Goal: Task Accomplishment & Management: Complete application form

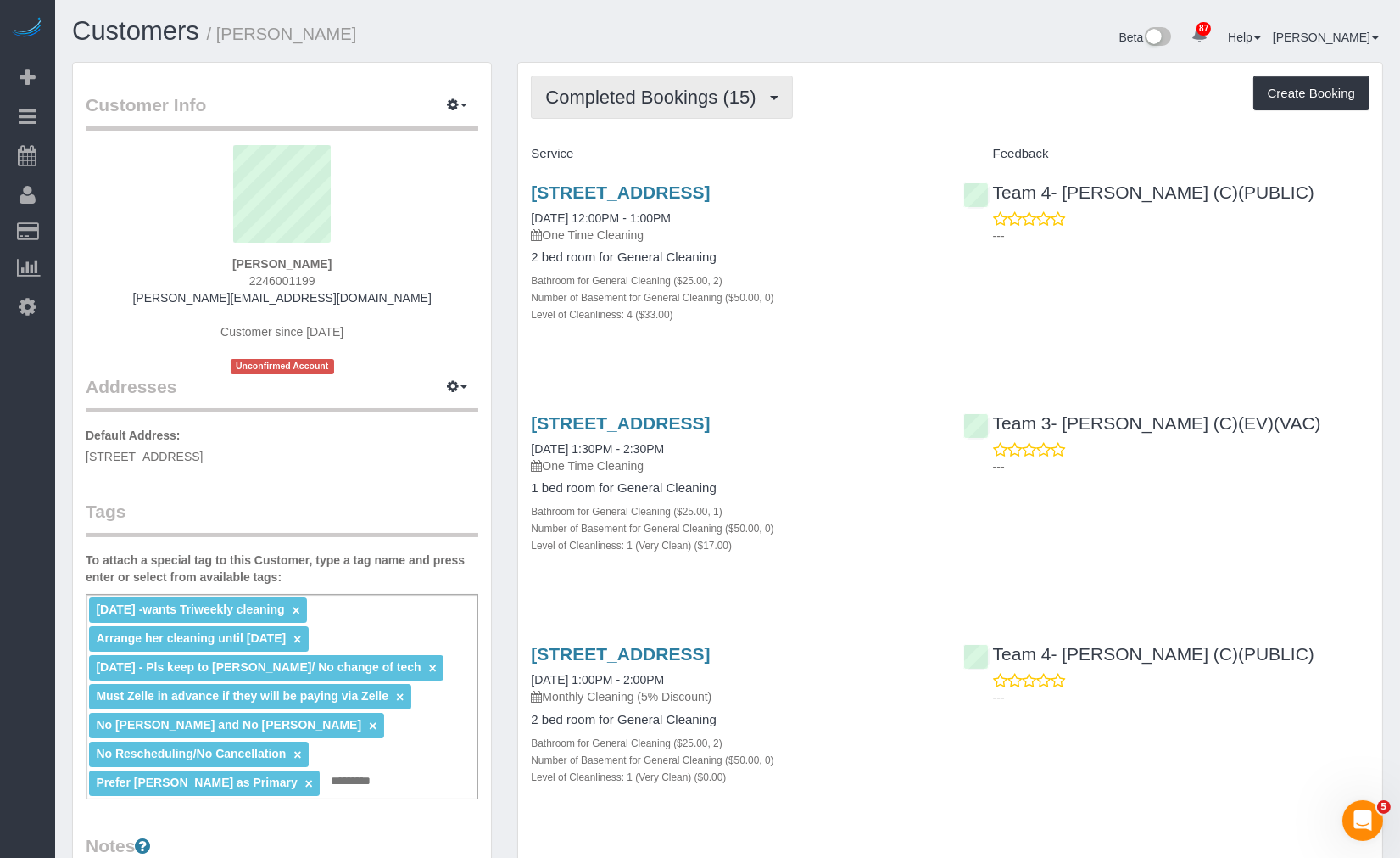
click at [645, 97] on span "Completed Bookings (15)" at bounding box center [655, 97] width 219 height 21
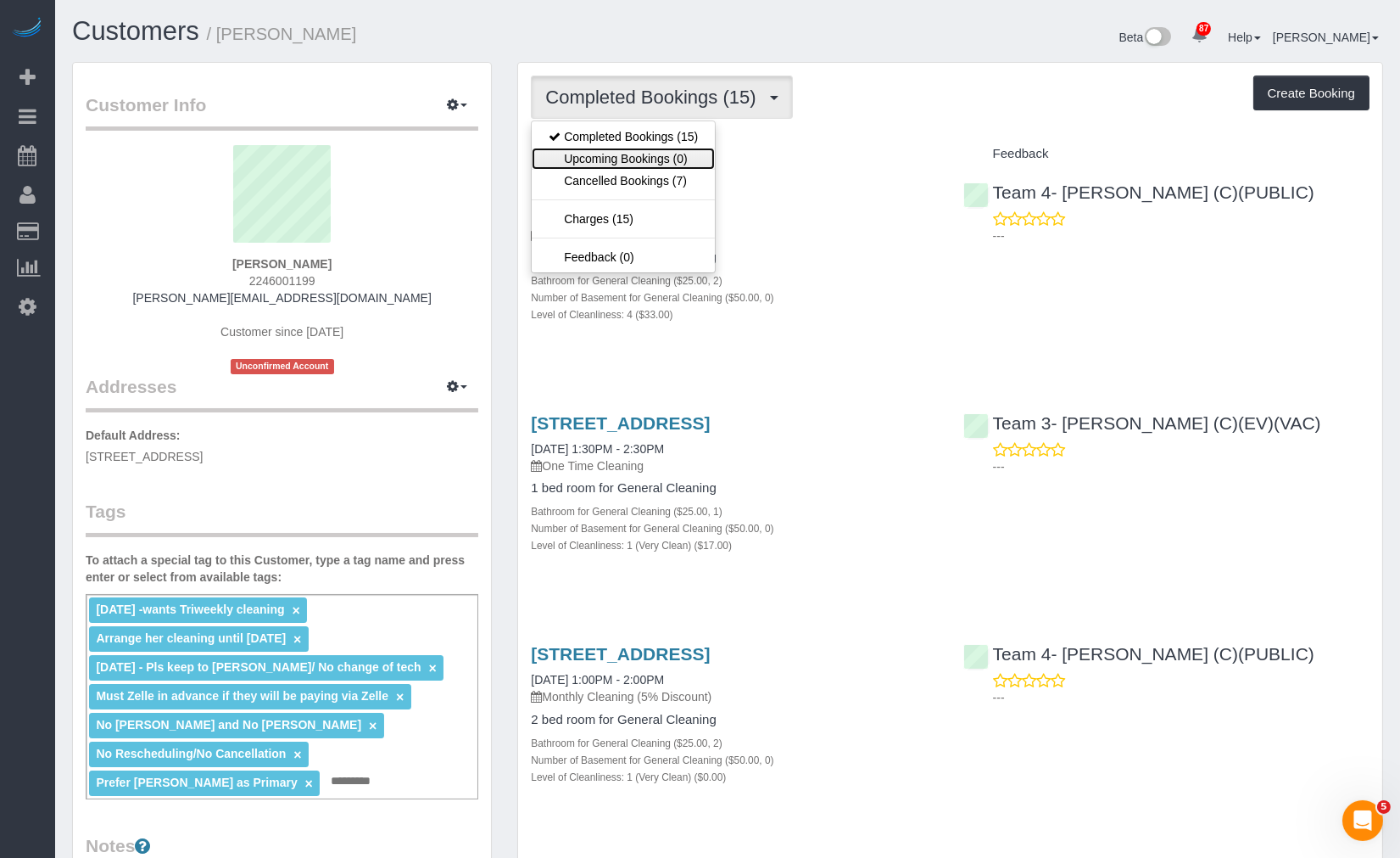
click at [639, 165] on link "Upcoming Bookings (0)" at bounding box center [623, 158] width 183 height 22
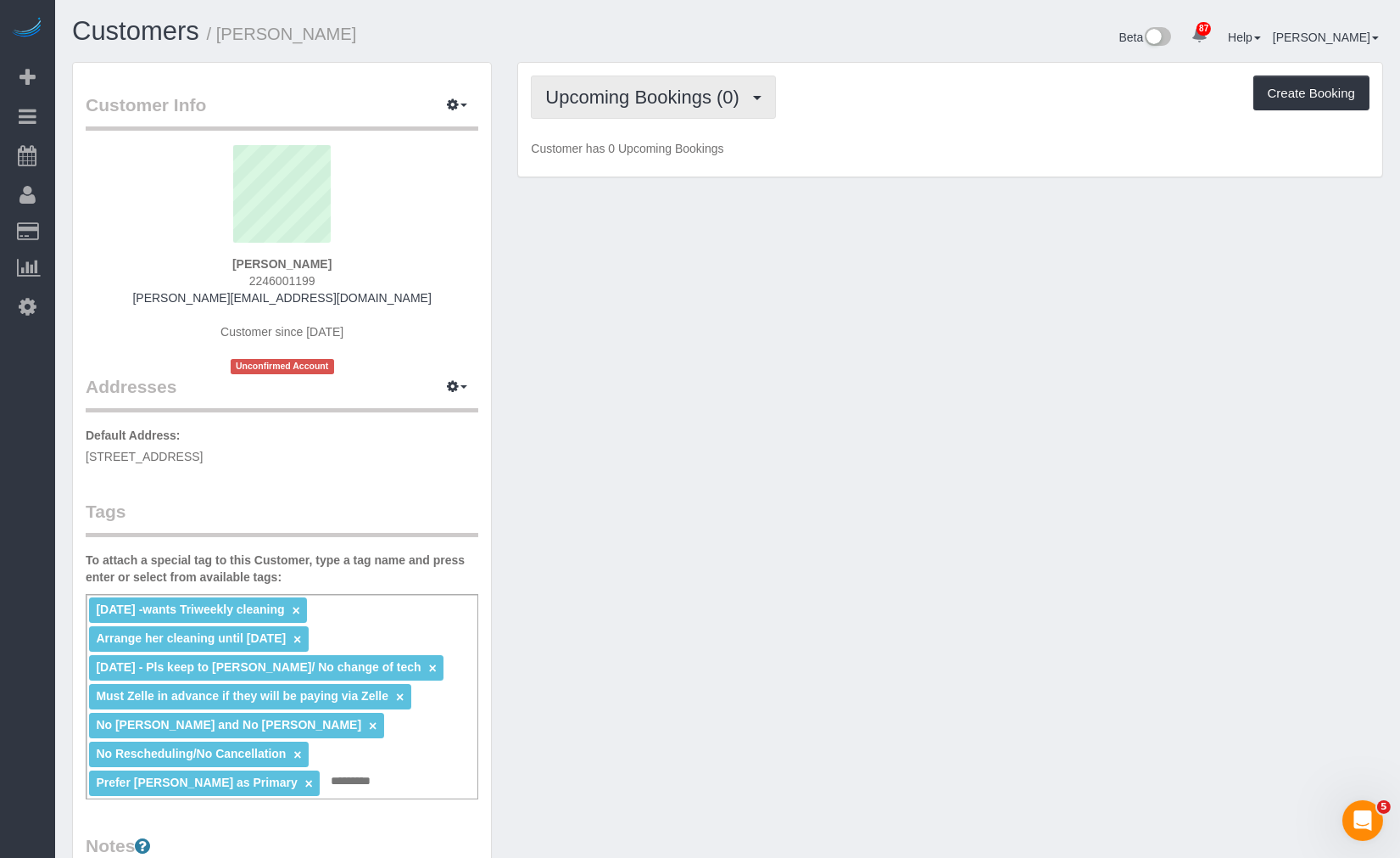
click at [692, 106] on span "Upcoming Bookings (0)" at bounding box center [646, 97] width 203 height 21
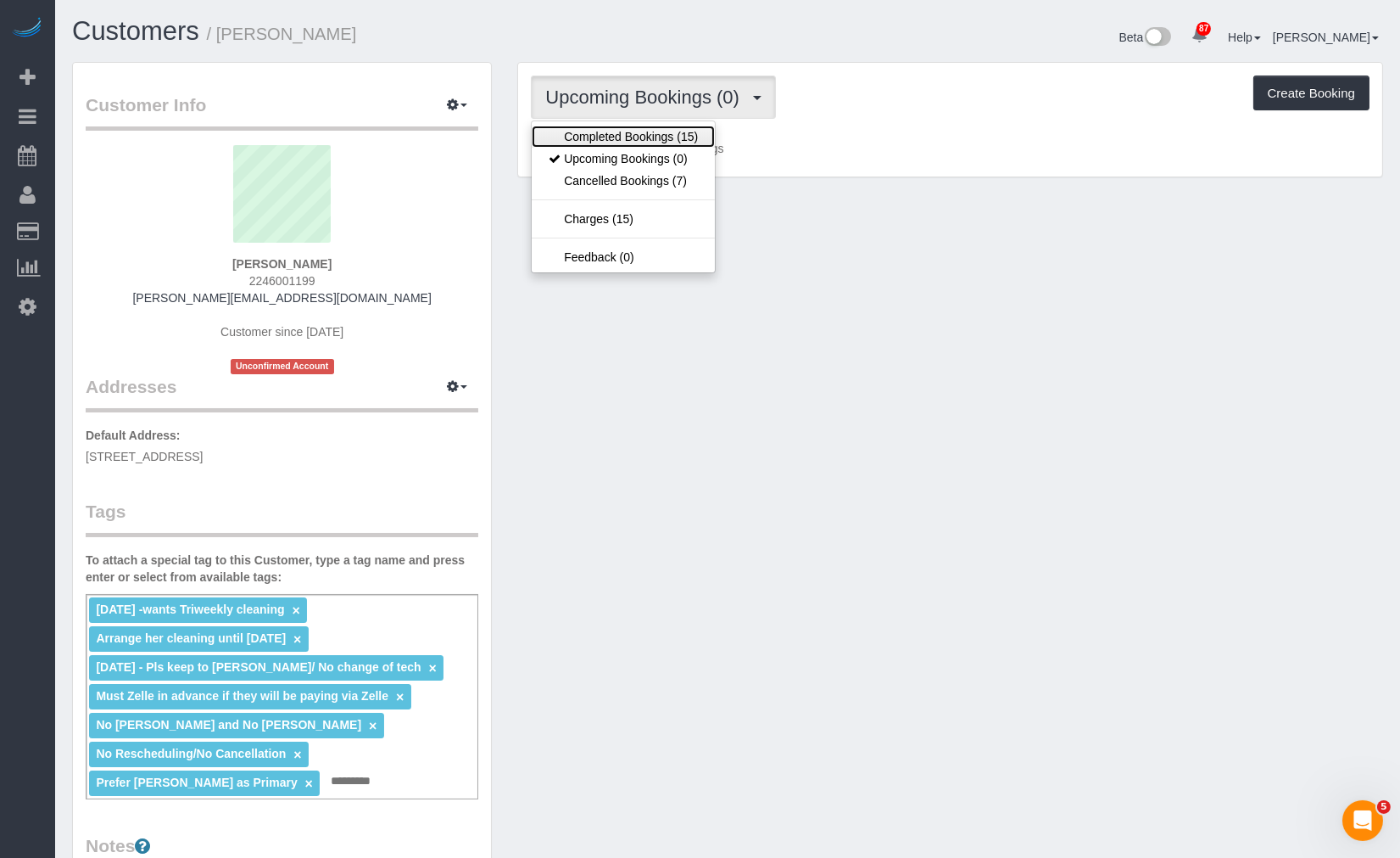
click at [684, 143] on link "Completed Bookings (15)" at bounding box center [623, 136] width 183 height 22
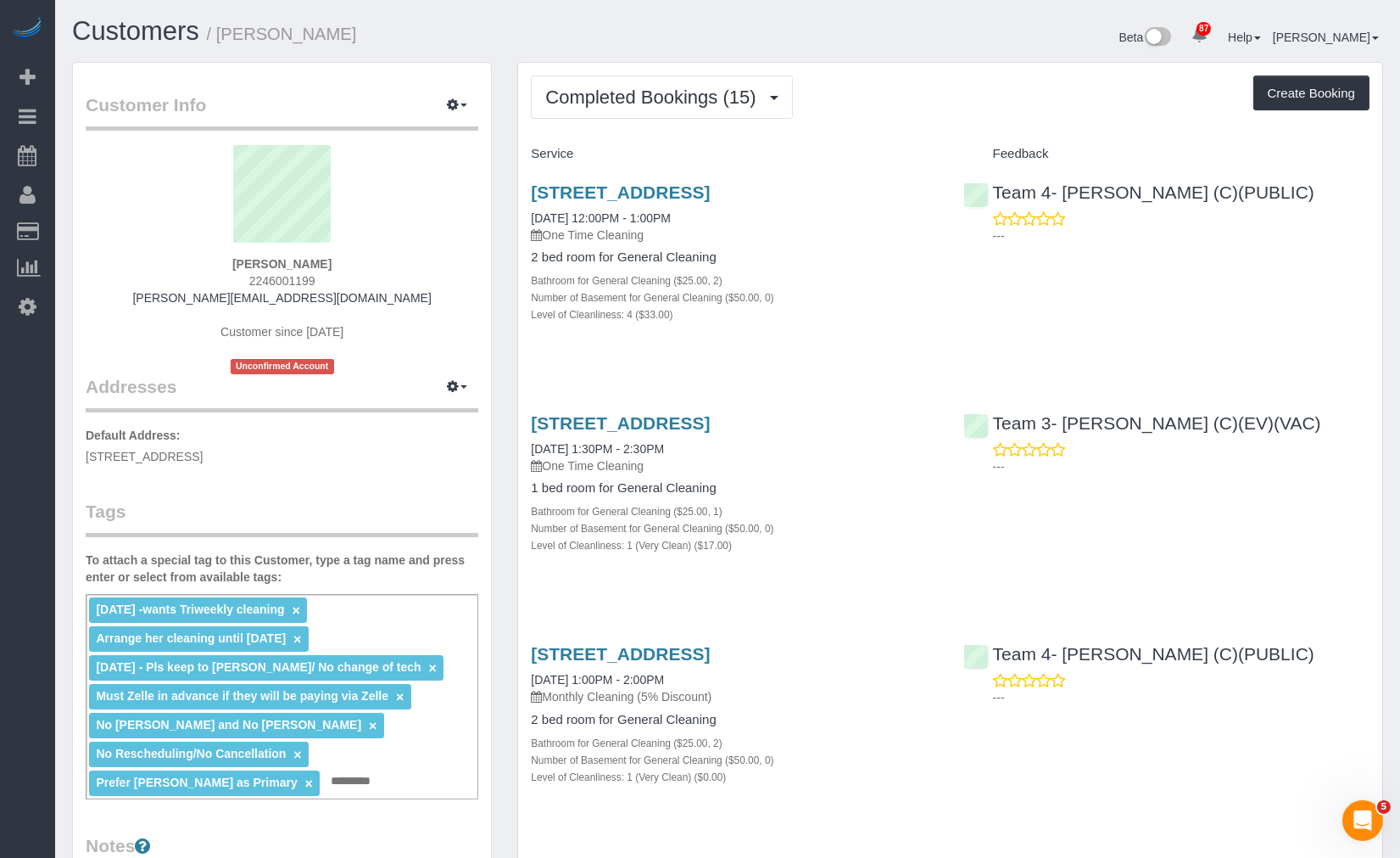
drag, startPoint x: 522, startPoint y: 188, endPoint x: 594, endPoint y: 217, distance: 77.6
click at [594, 217] on div "2345 N Lincoln Ave, Unit 1006, Chicago, IL 60614 09/23/2025 12:00PM - 1:00PM On…" at bounding box center [733, 261] width 431 height 188
copy link "2345 N Lincoln Ave, Unit 1006, Chicago, IL 60614"
drag, startPoint x: 408, startPoint y: 273, endPoint x: 404, endPoint y: 282, distance: 9.8
click at [408, 273] on div "Alolika Bhattacharya 2246001199 alolika.bhattacharya@gmail.com Customer since 2…" at bounding box center [282, 260] width 392 height 229
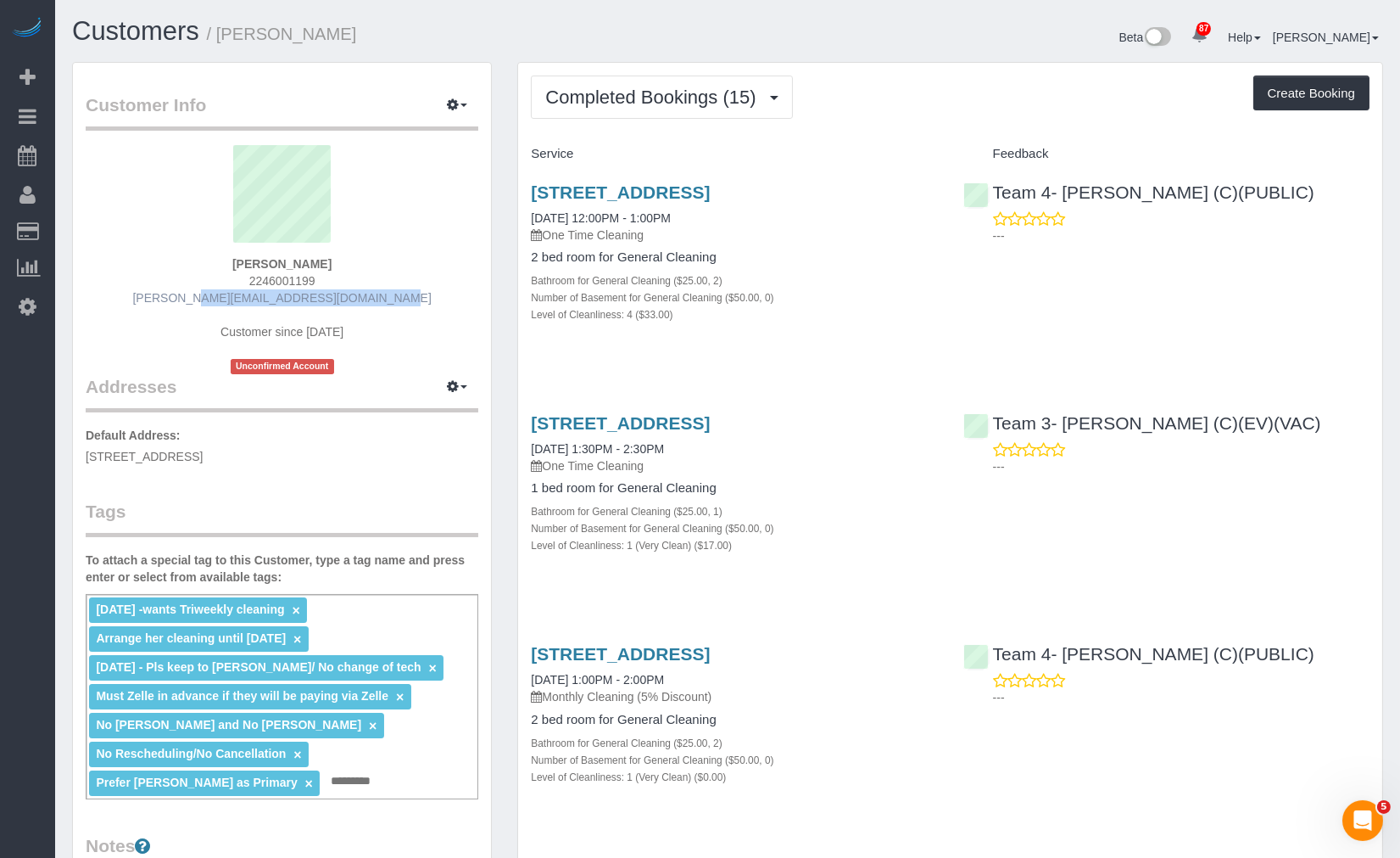
drag, startPoint x: 358, startPoint y: 301, endPoint x: 192, endPoint y: 297, distance: 166.0
click at [192, 297] on div "Alolika Bhattacharya 2246001199 alolika.bhattacharya@gmail.com Customer since 2…" at bounding box center [282, 260] width 392 height 229
copy link "[PERSON_NAME][EMAIL_ADDRESS][DOMAIN_NAME]"
drag, startPoint x: 602, startPoint y: 217, endPoint x: 522, endPoint y: 193, distance: 83.5
click at [522, 193] on div "2345 N Lincoln Ave, Unit 1006, Chicago, IL 60614 09/23/2025 12:00PM - 1:00PM On…" at bounding box center [733, 261] width 431 height 188
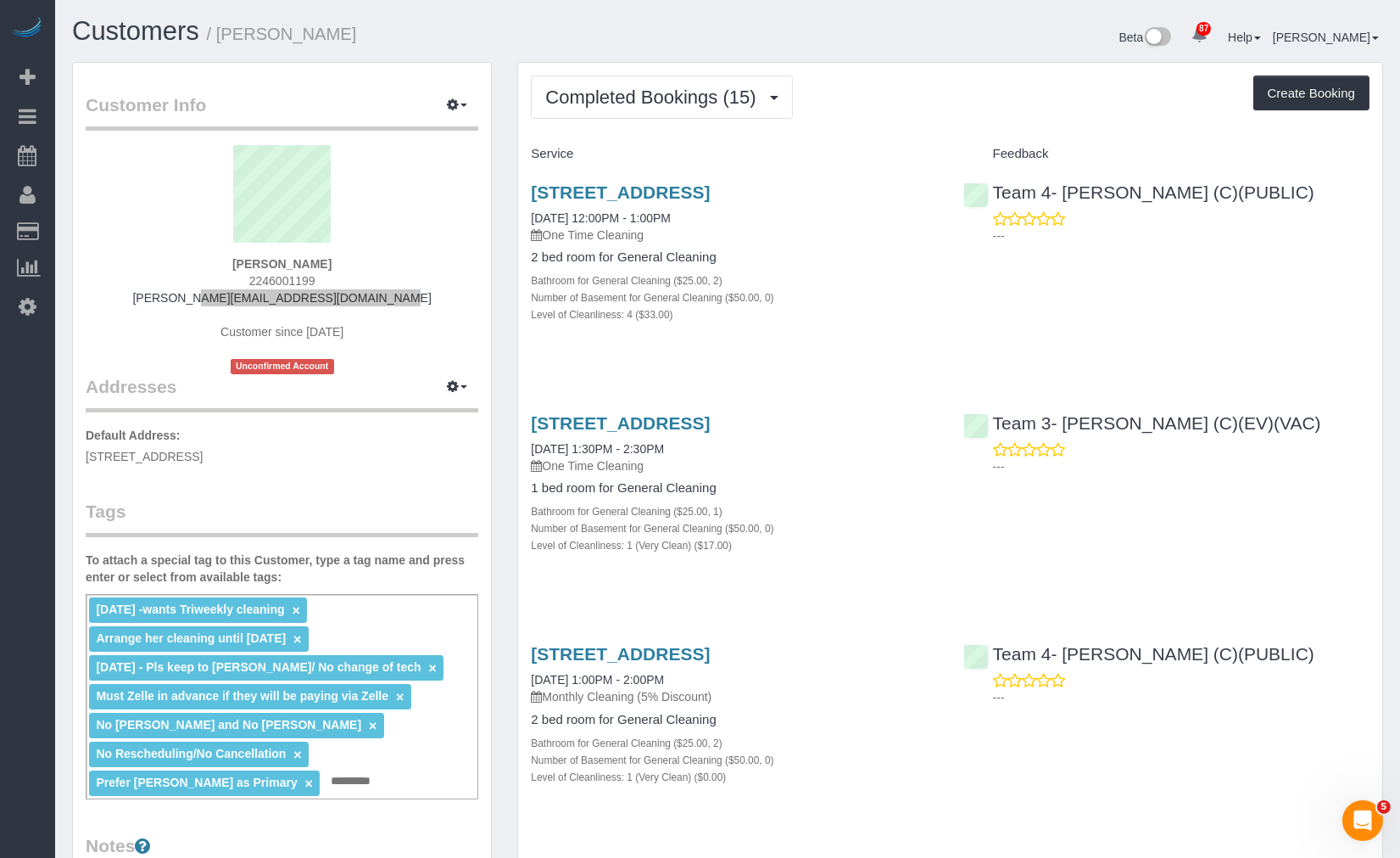
copy link "[STREET_ADDRESS]"
click at [908, 103] on div "Completed Bookings (15) Completed Bookings (15) Upcoming Bookings (0) Cancelled…" at bounding box center [950, 97] width 839 height 43
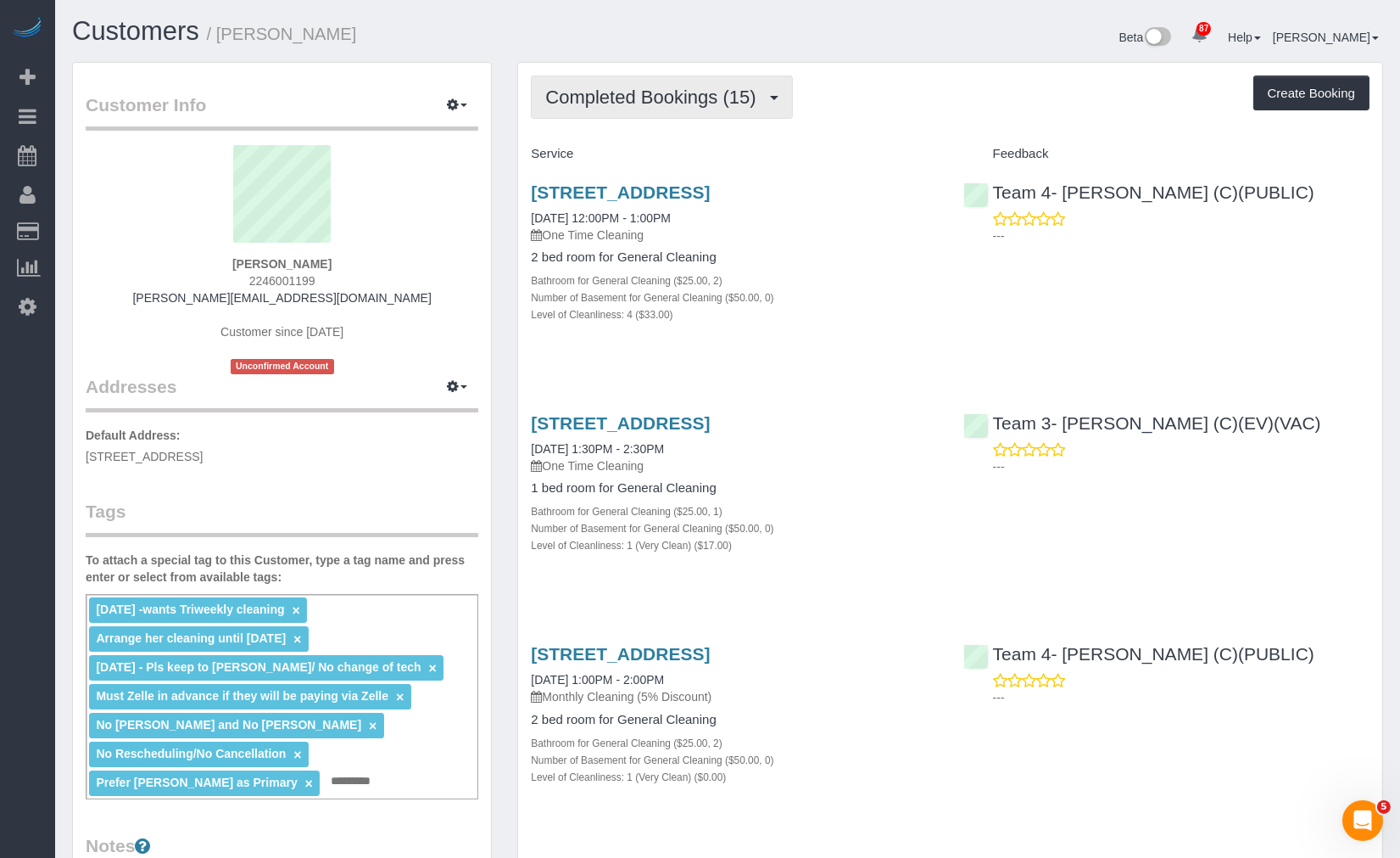
click at [710, 100] on span "Completed Bookings (15)" at bounding box center [655, 97] width 219 height 21
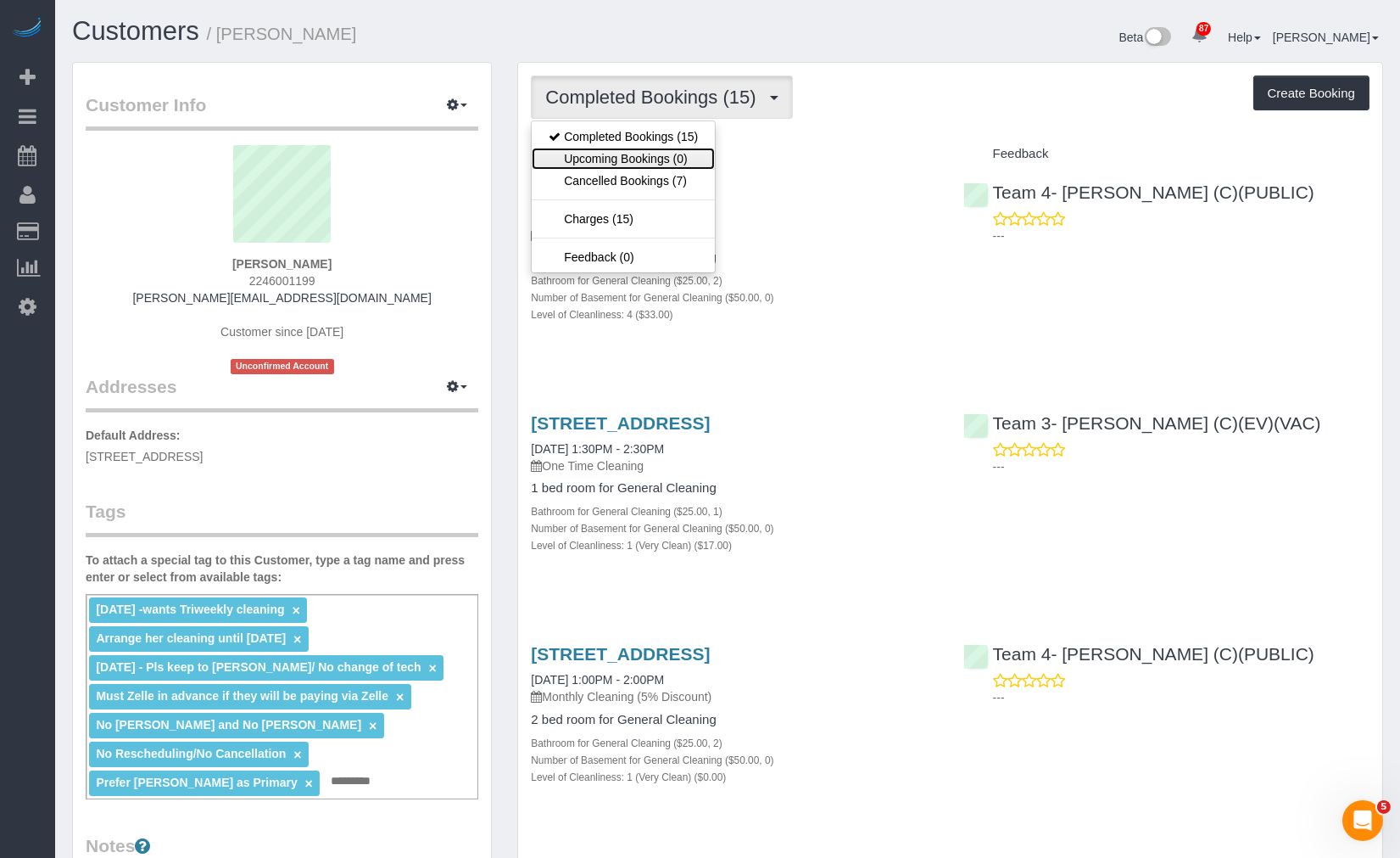
click at [679, 154] on link "Upcoming Bookings (0)" at bounding box center [623, 158] width 183 height 22
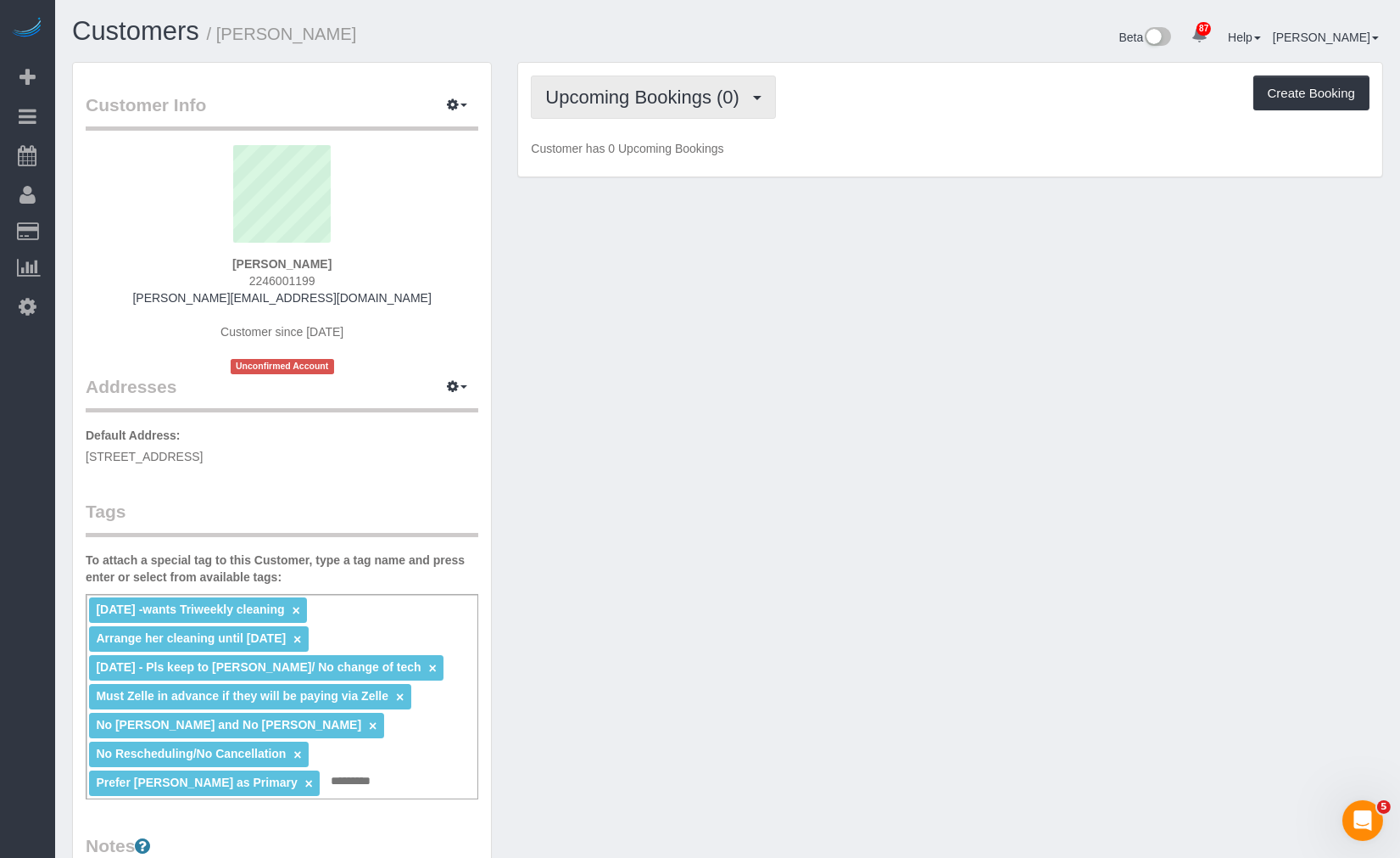
click at [748, 95] on span "Upcoming Bookings (0)" at bounding box center [646, 97] width 203 height 21
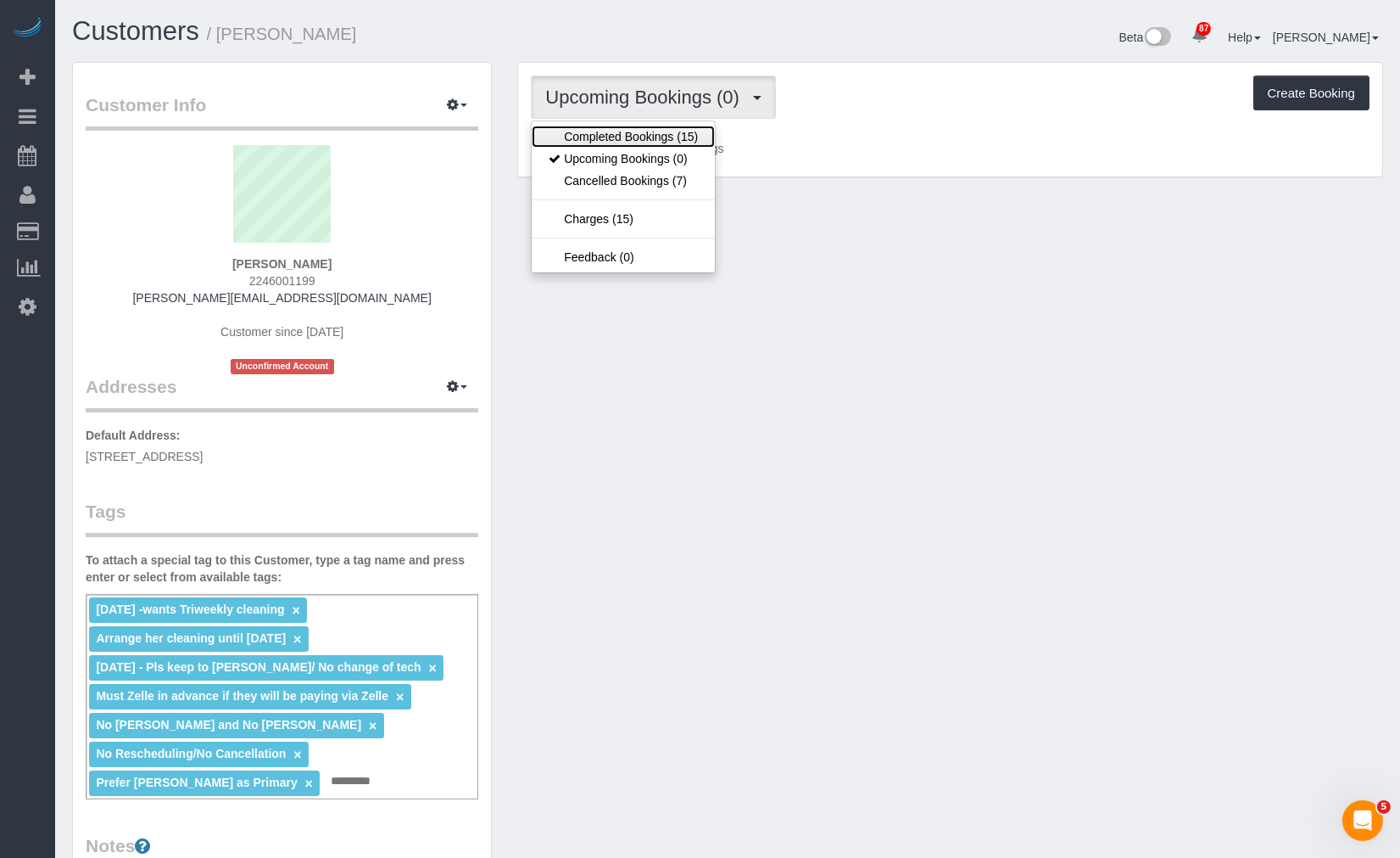
click at [663, 137] on link "Completed Bookings (15)" at bounding box center [623, 136] width 183 height 22
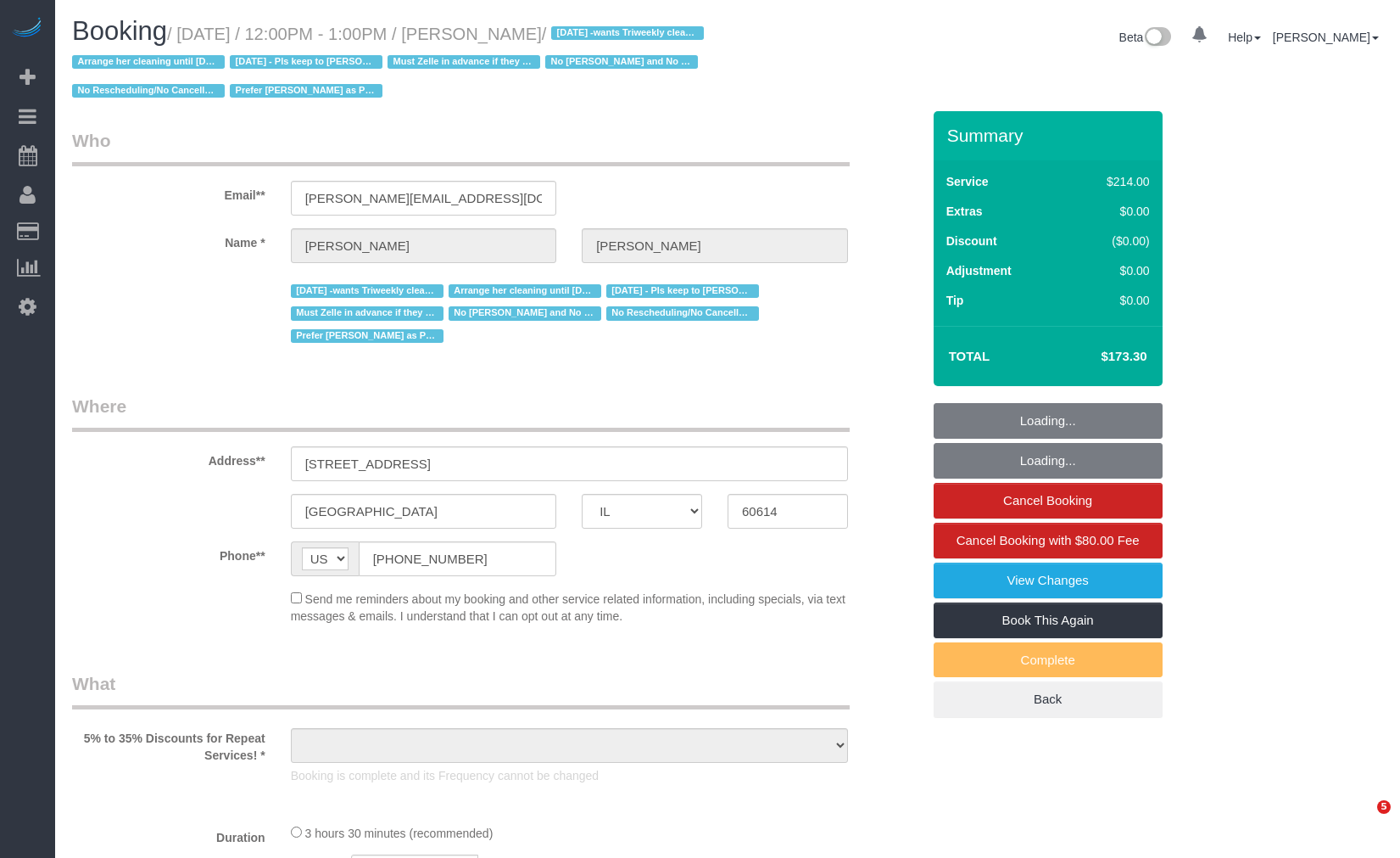
select select "IL"
select select "512"
select select "2"
select select "4"
select select "number:1"
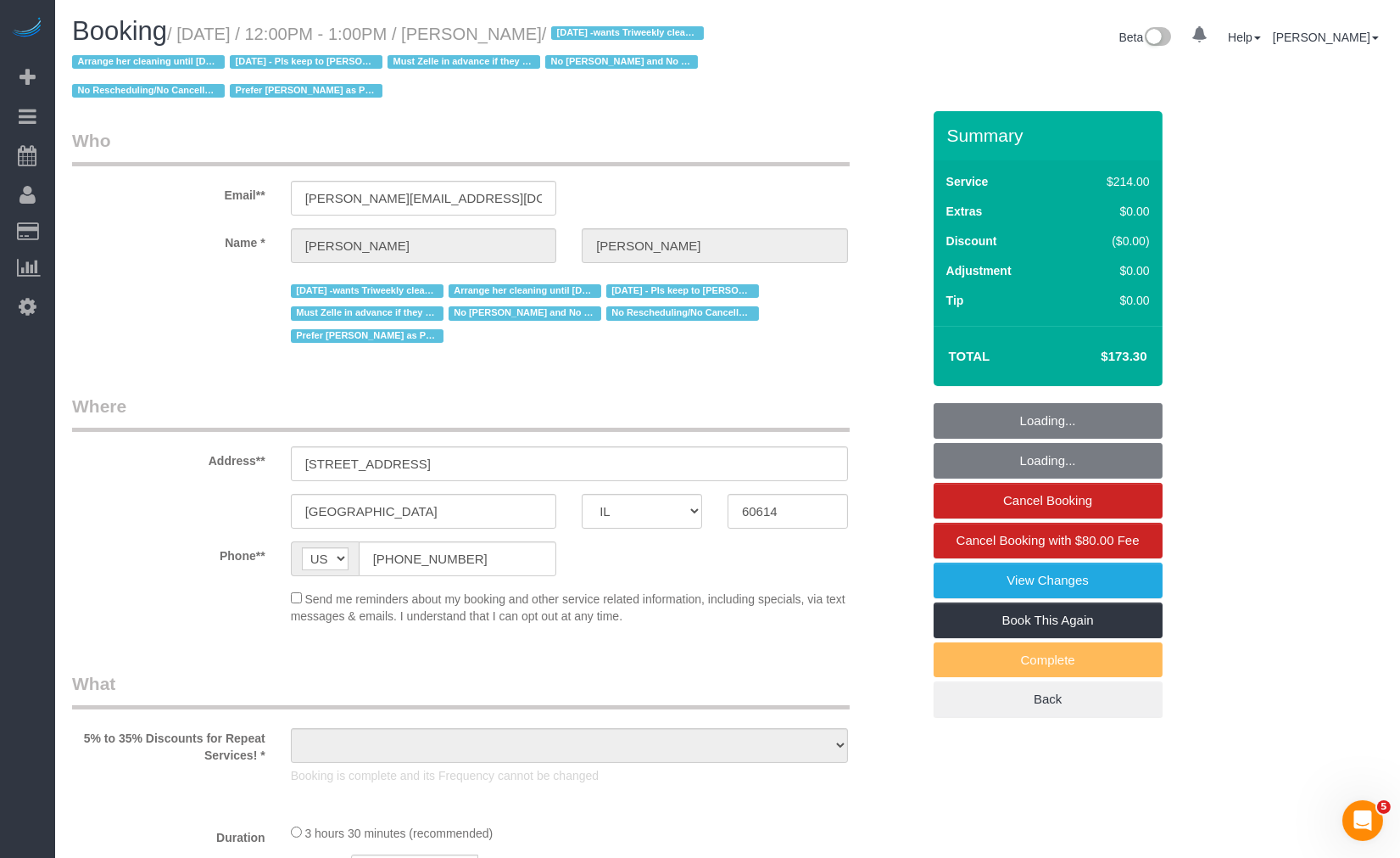
select select "number:58"
select select "number:139"
select select "number:104"
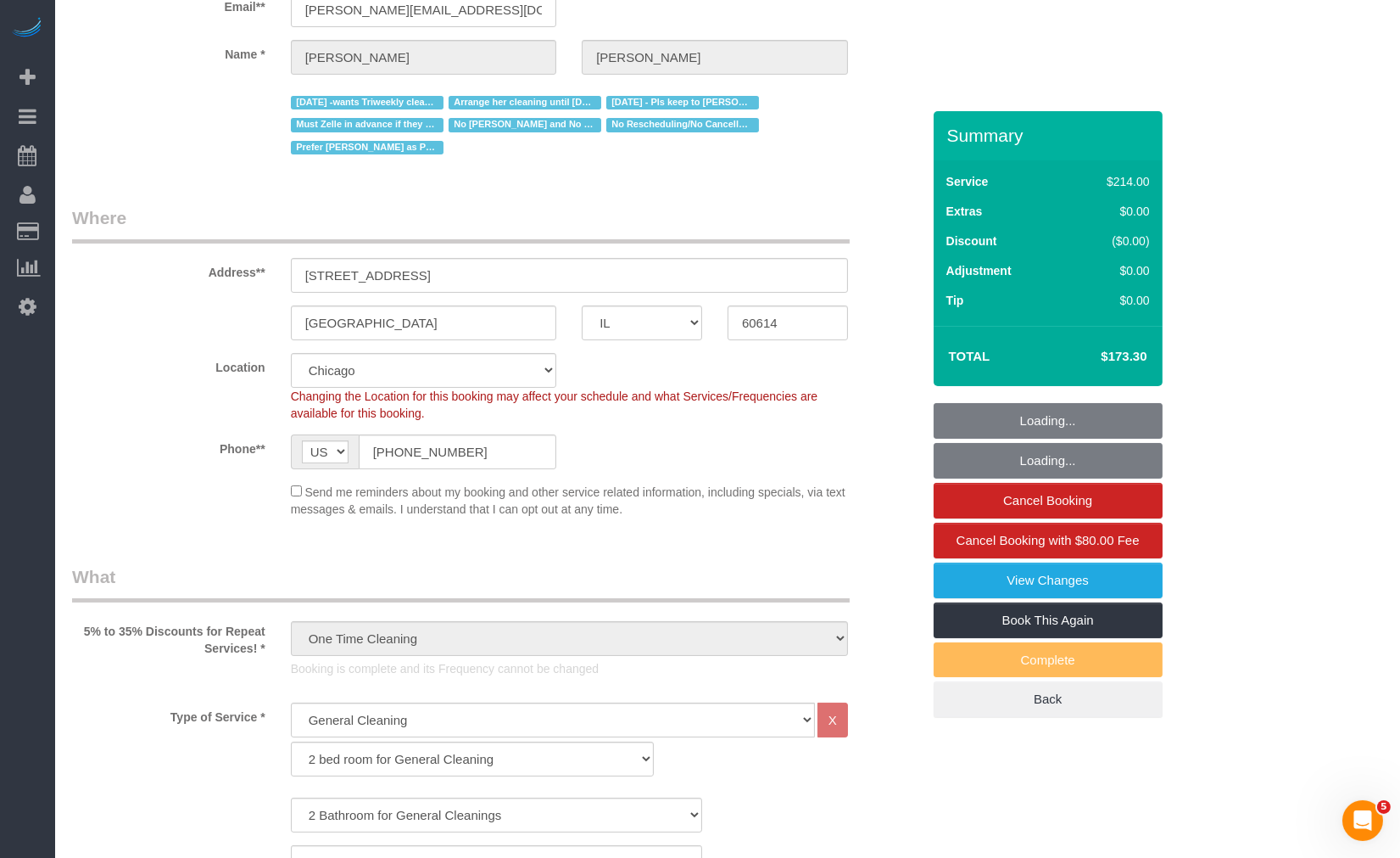
select select "object:1390"
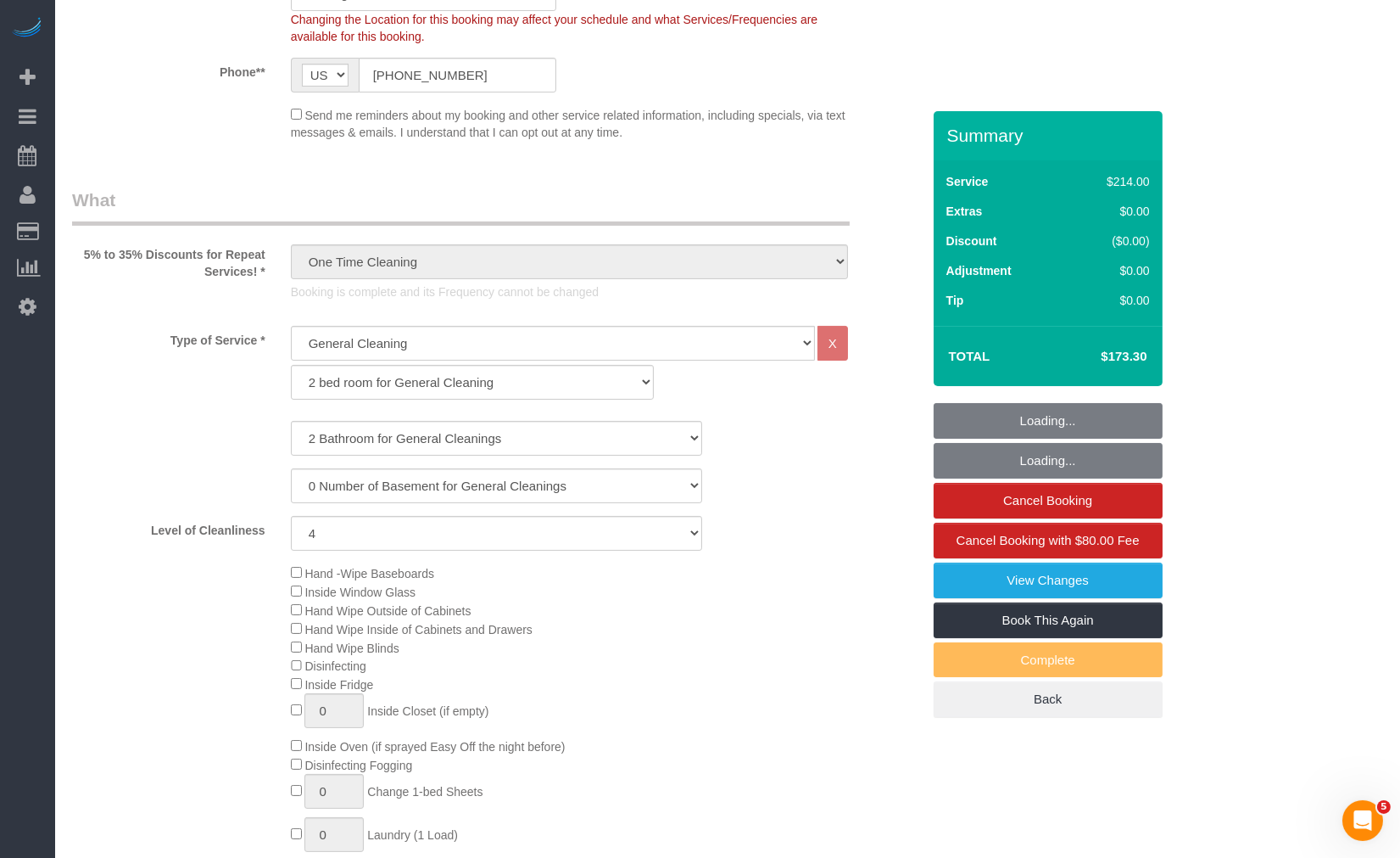
select select "2"
select select "4"
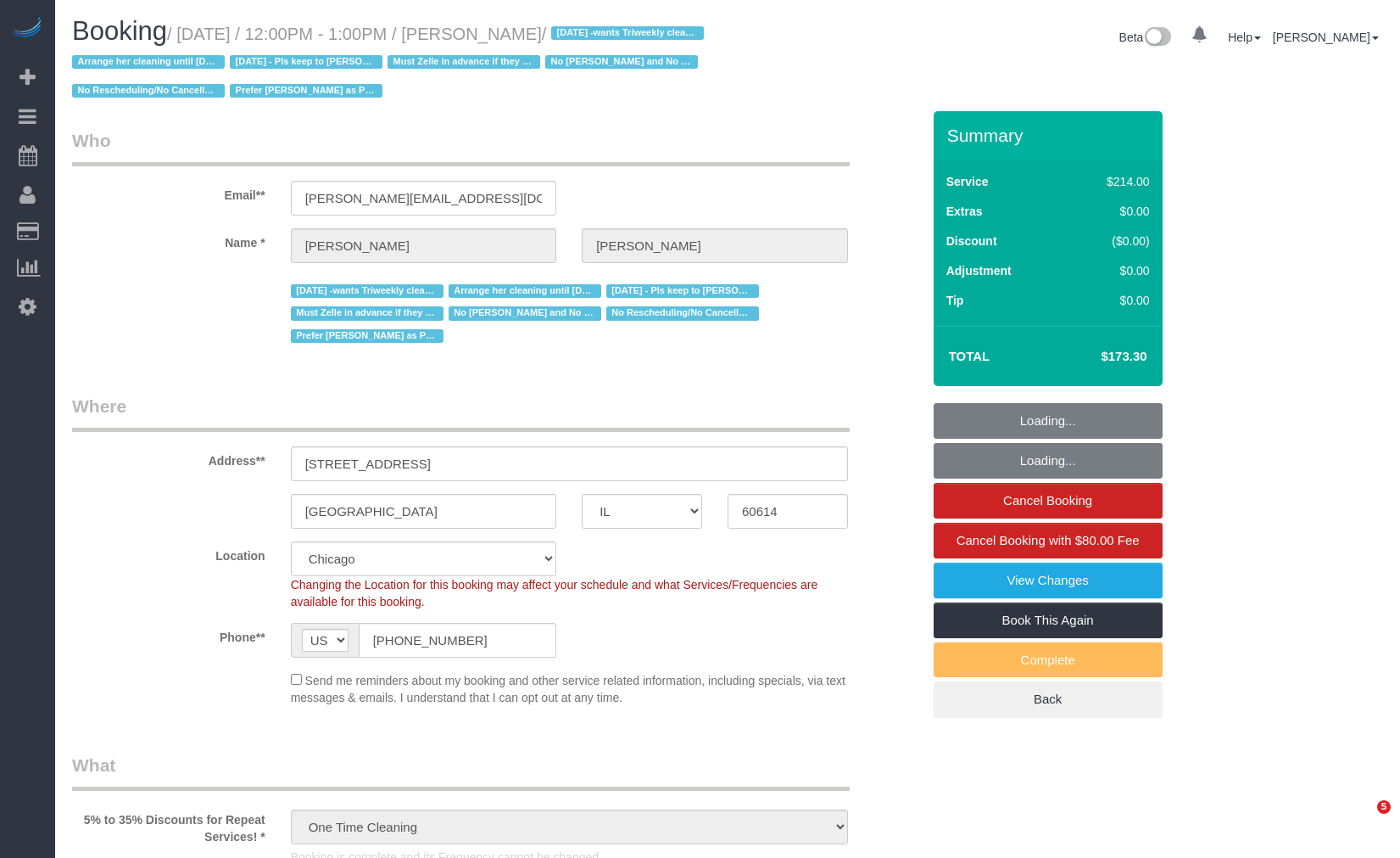
select select "IL"
select select "number:1"
select select "number:58"
select select "number:139"
select select "number:104"
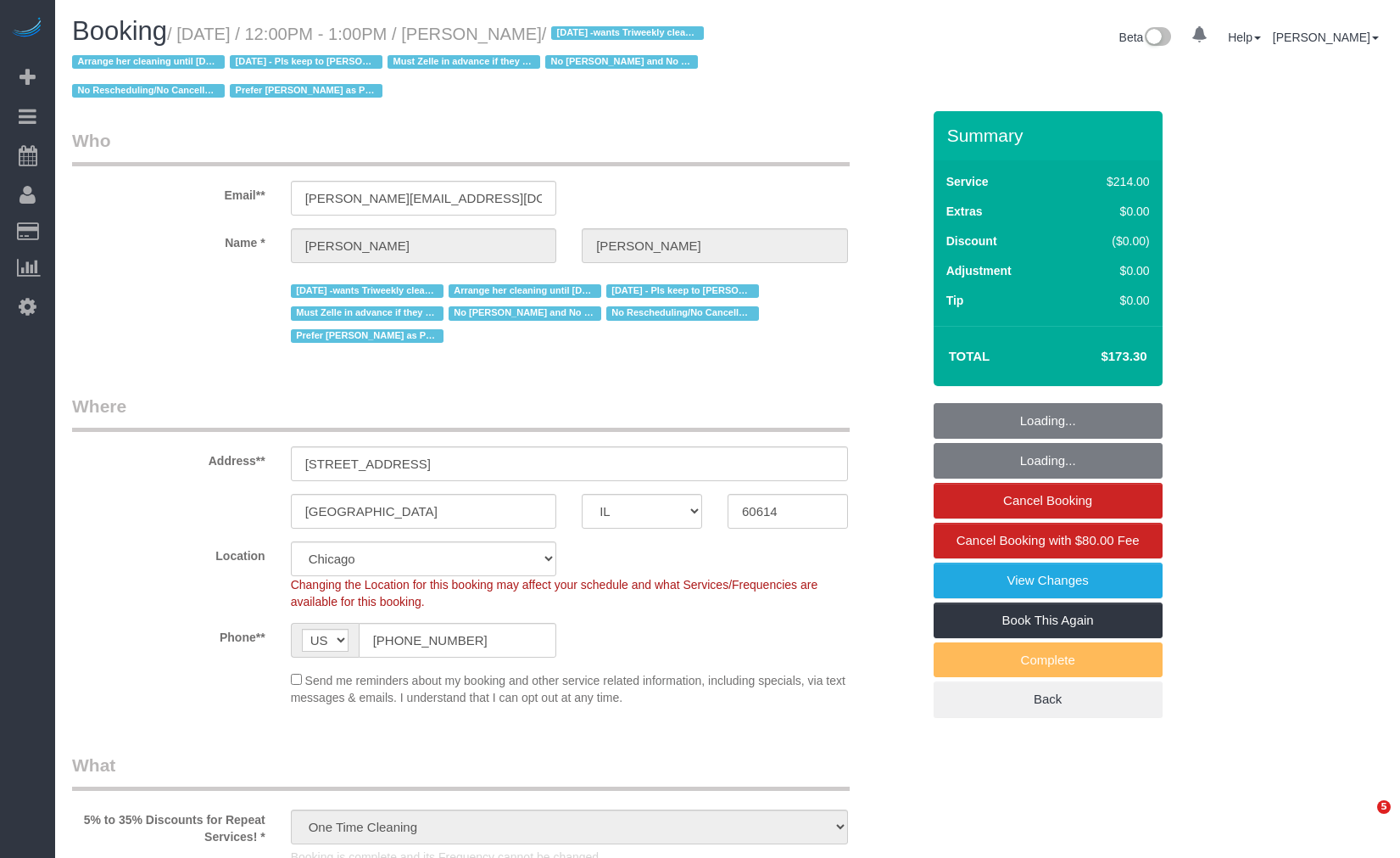
select select "object:1319"
select select "512"
select select "2"
select select "4"
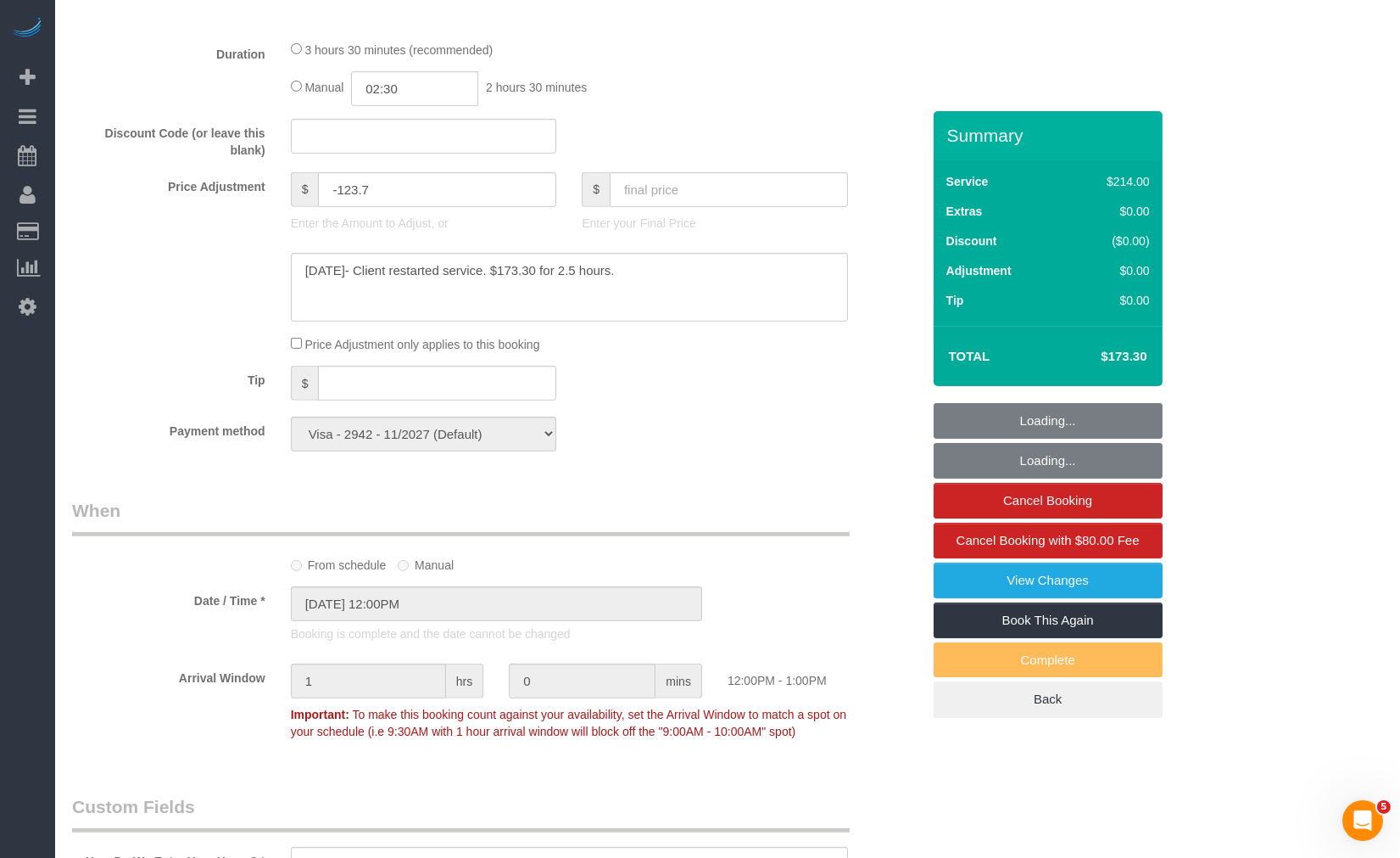
scroll to position [1602, 0]
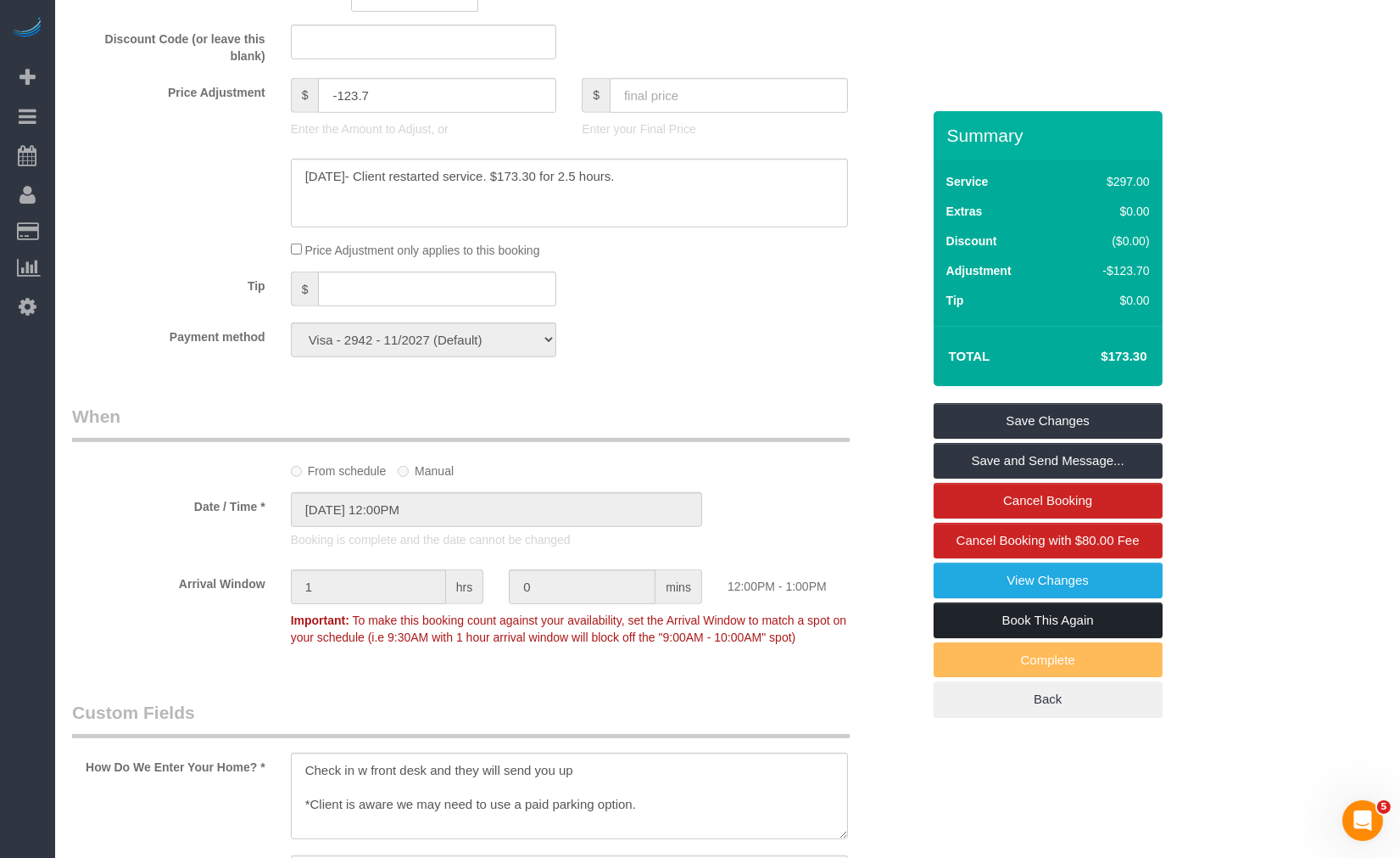
click at [1076, 614] on link "Book This Again" at bounding box center [1047, 620] width 229 height 36
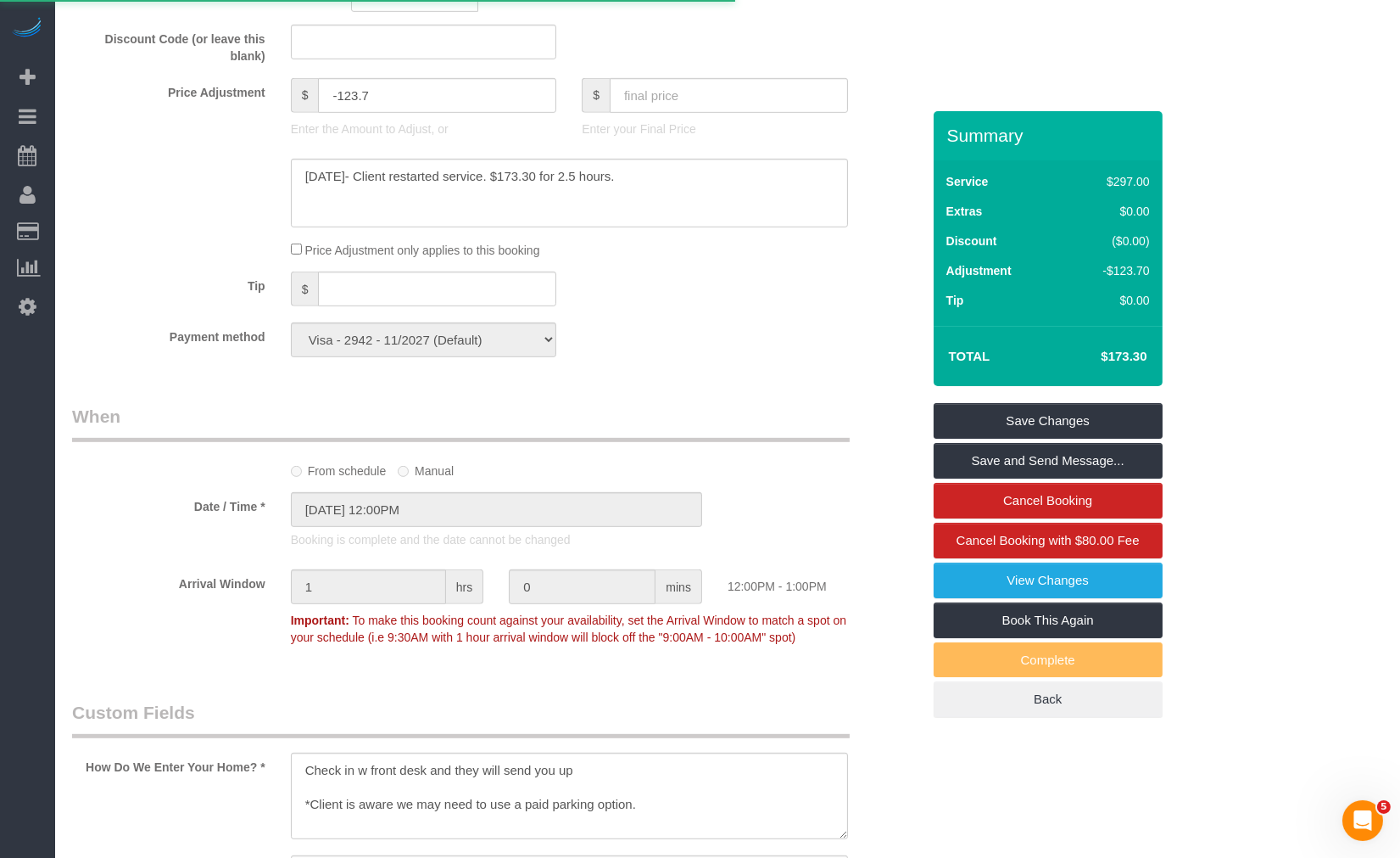
select select "IL"
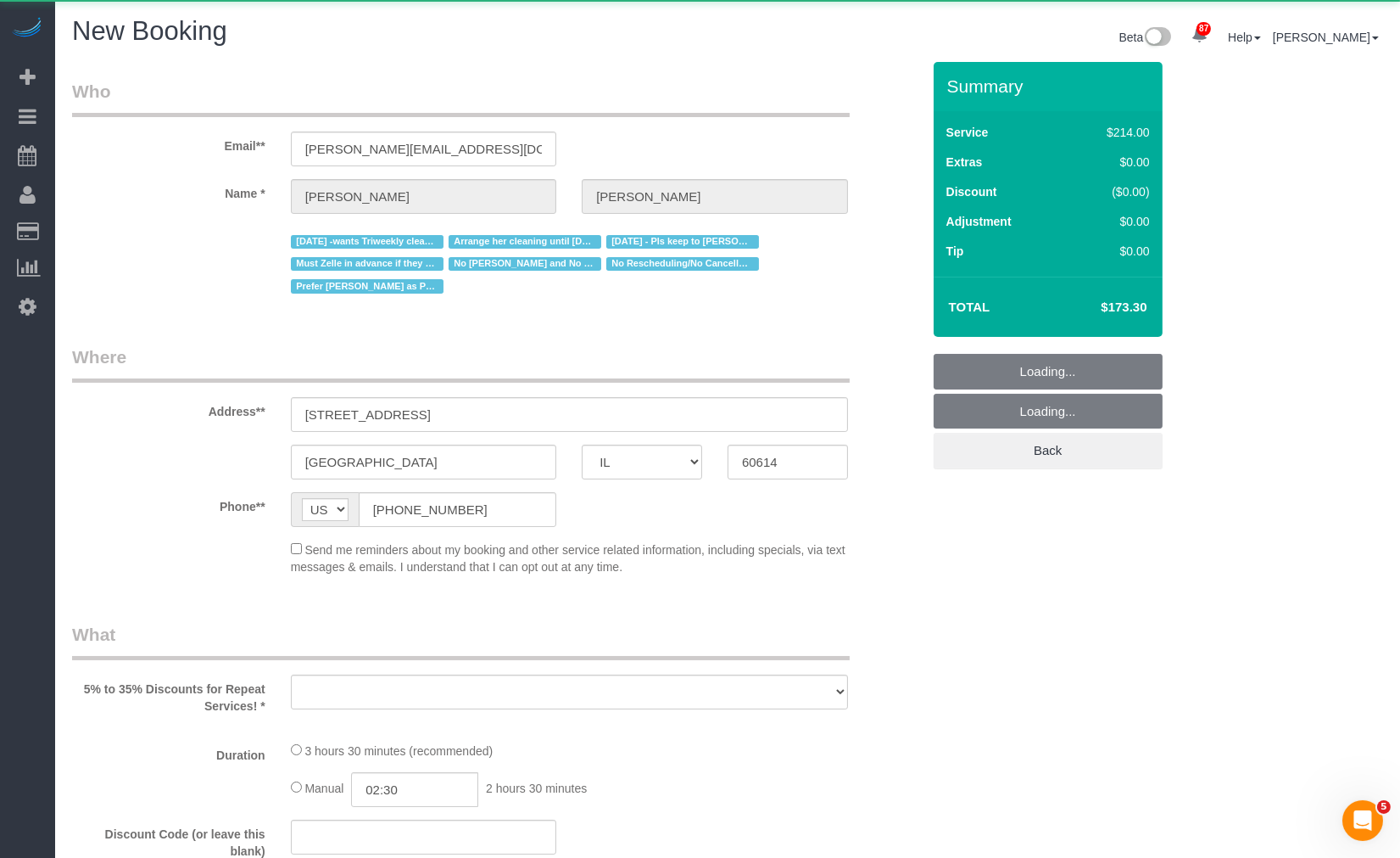
select select "string:fspay-f2924d44-3a51-45b4-b9bf-3c44e59f2b2e"
select select "number:1"
select select "number:58"
select select "number:139"
select select "number:104"
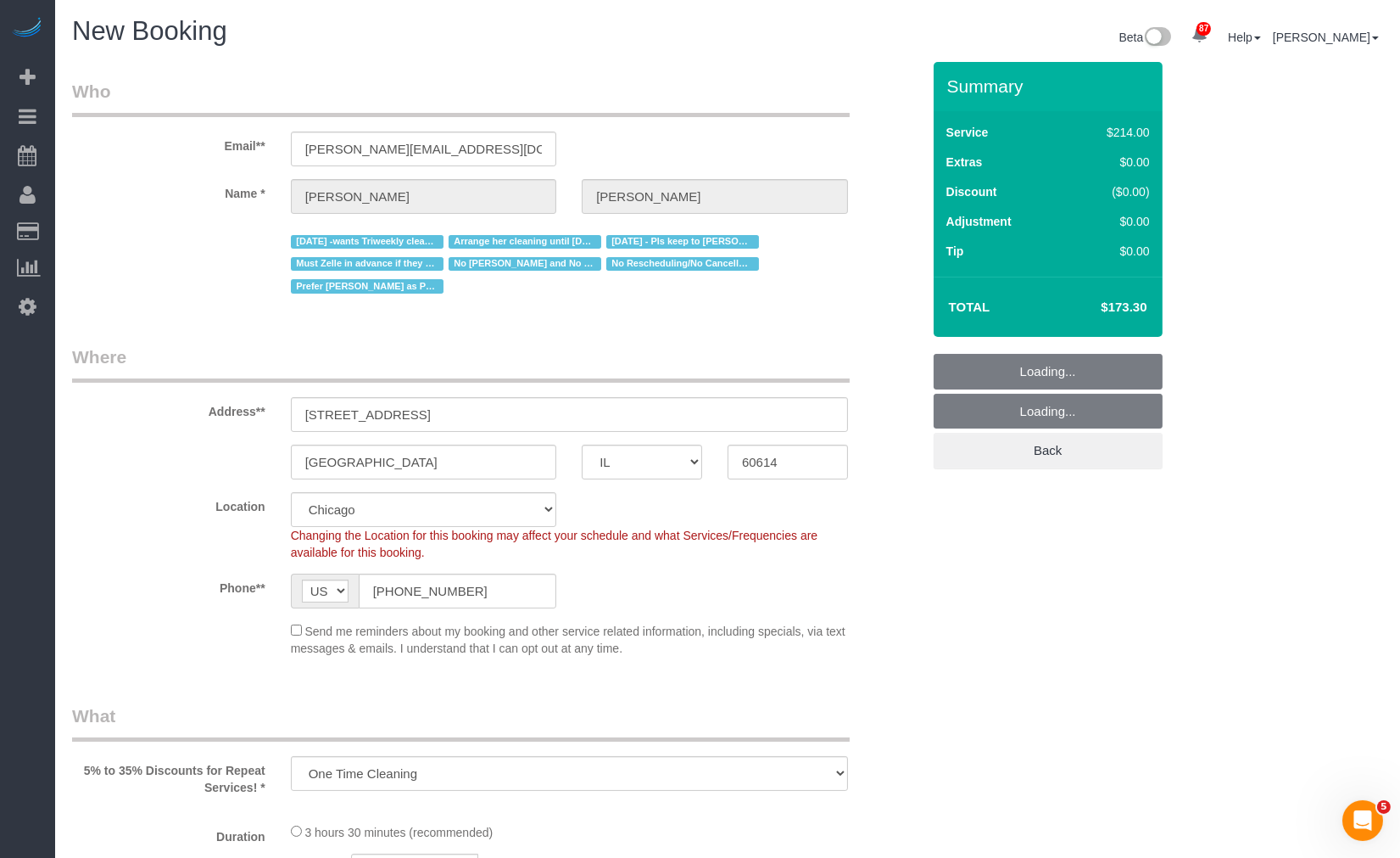
select select "object:2210"
select select "512"
select select "2"
select select "4"
select select "2"
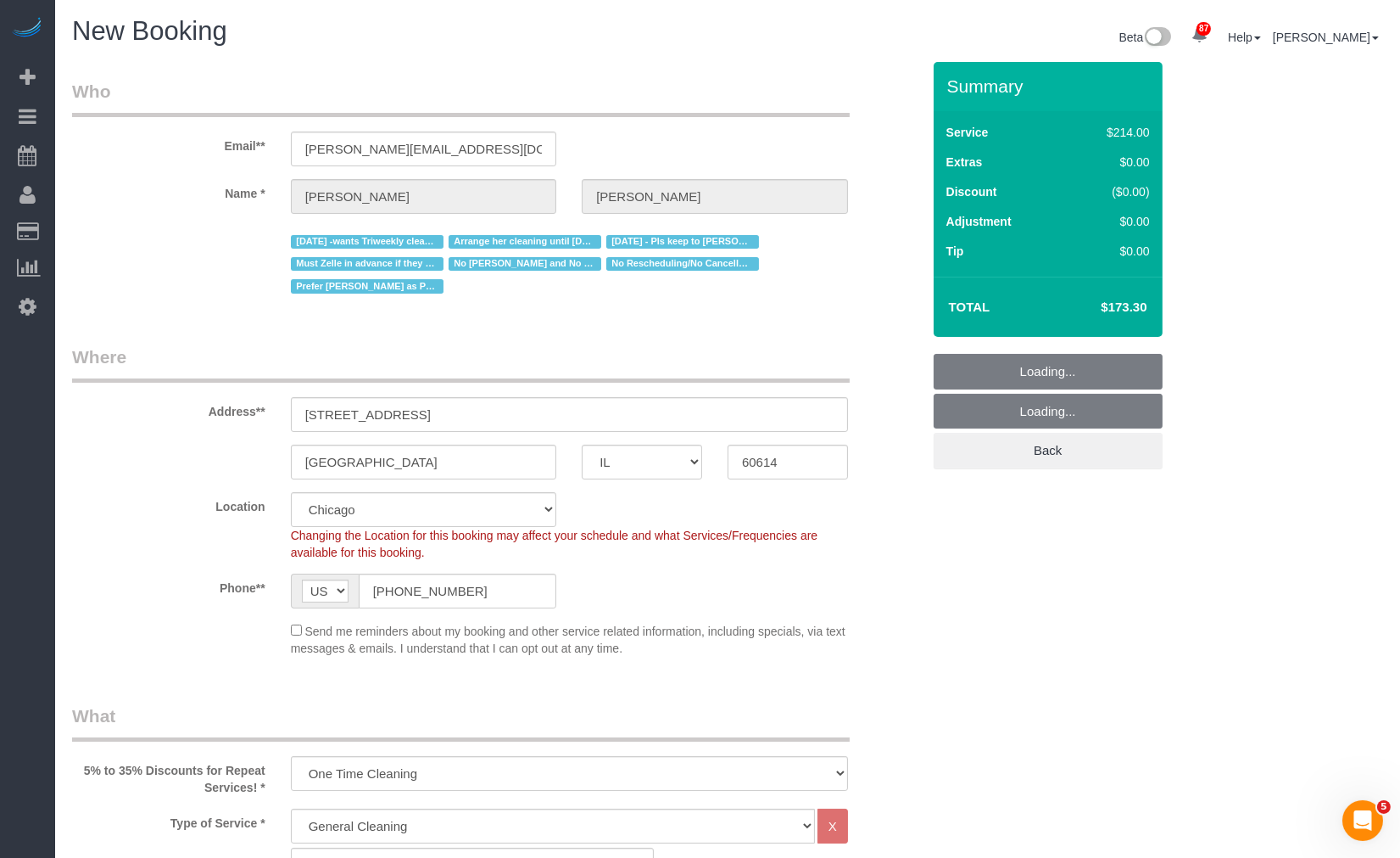
select select "4"
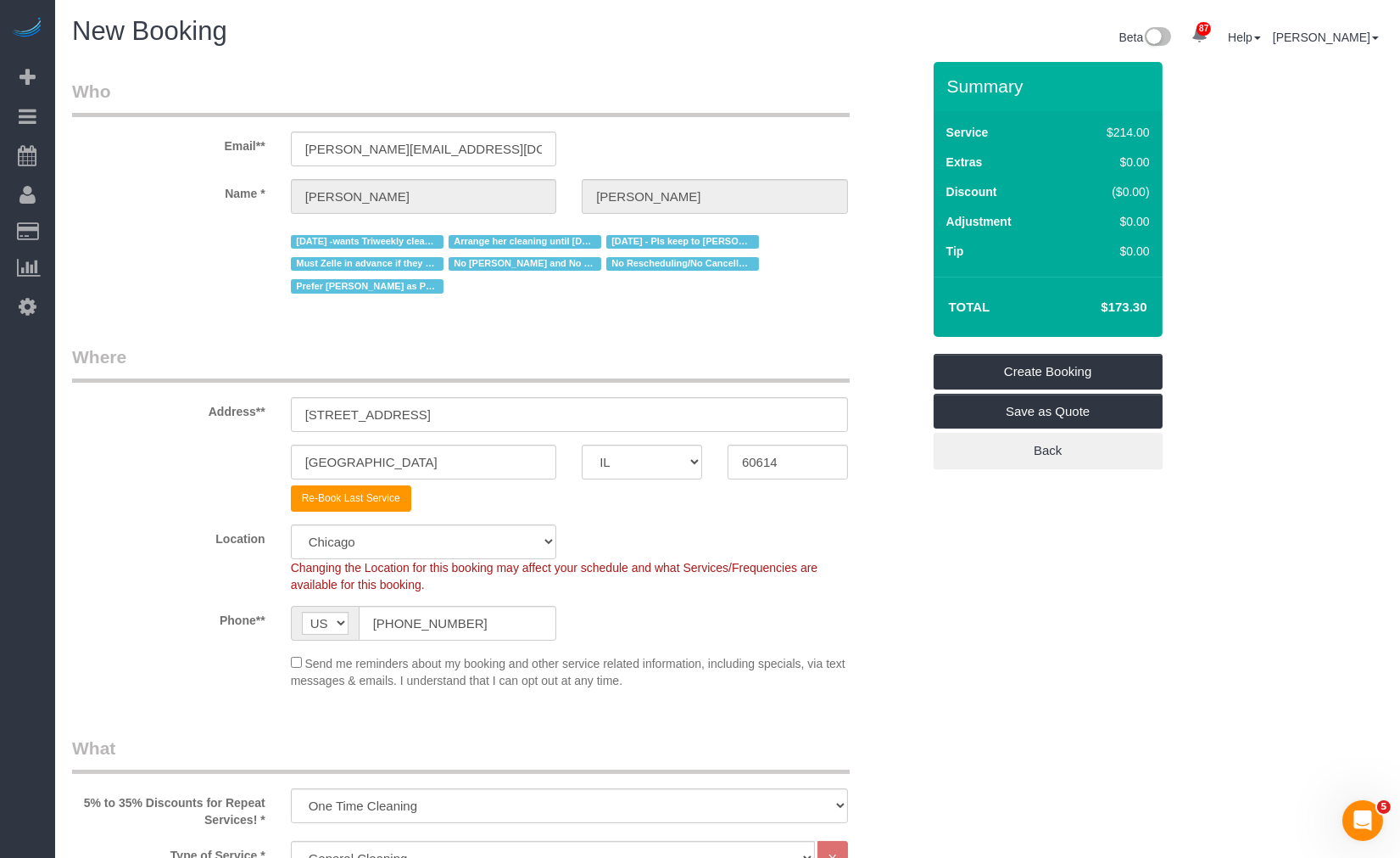
select select "object:2291"
select select "2"
select select "4"
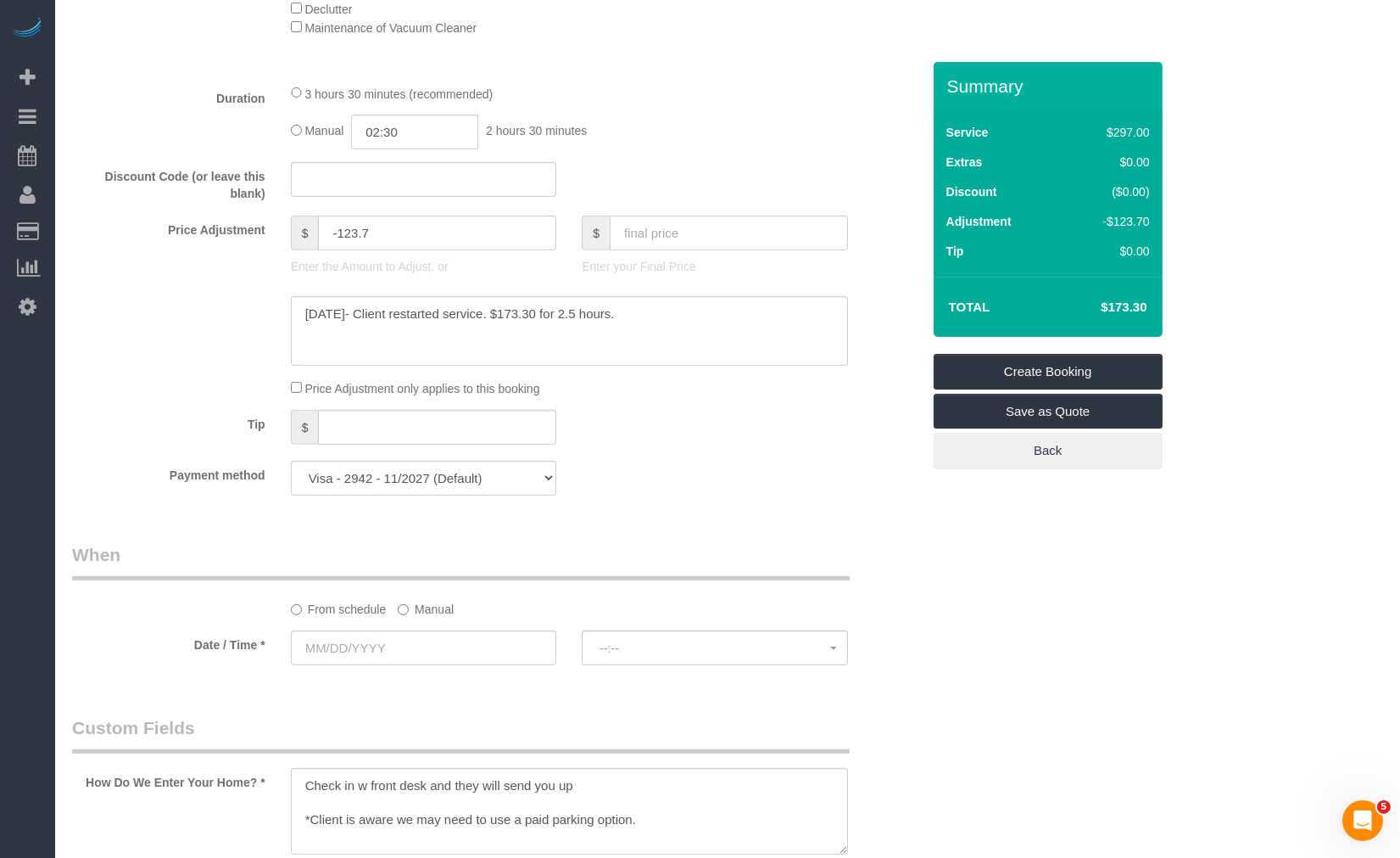
scroll to position [1602, 0]
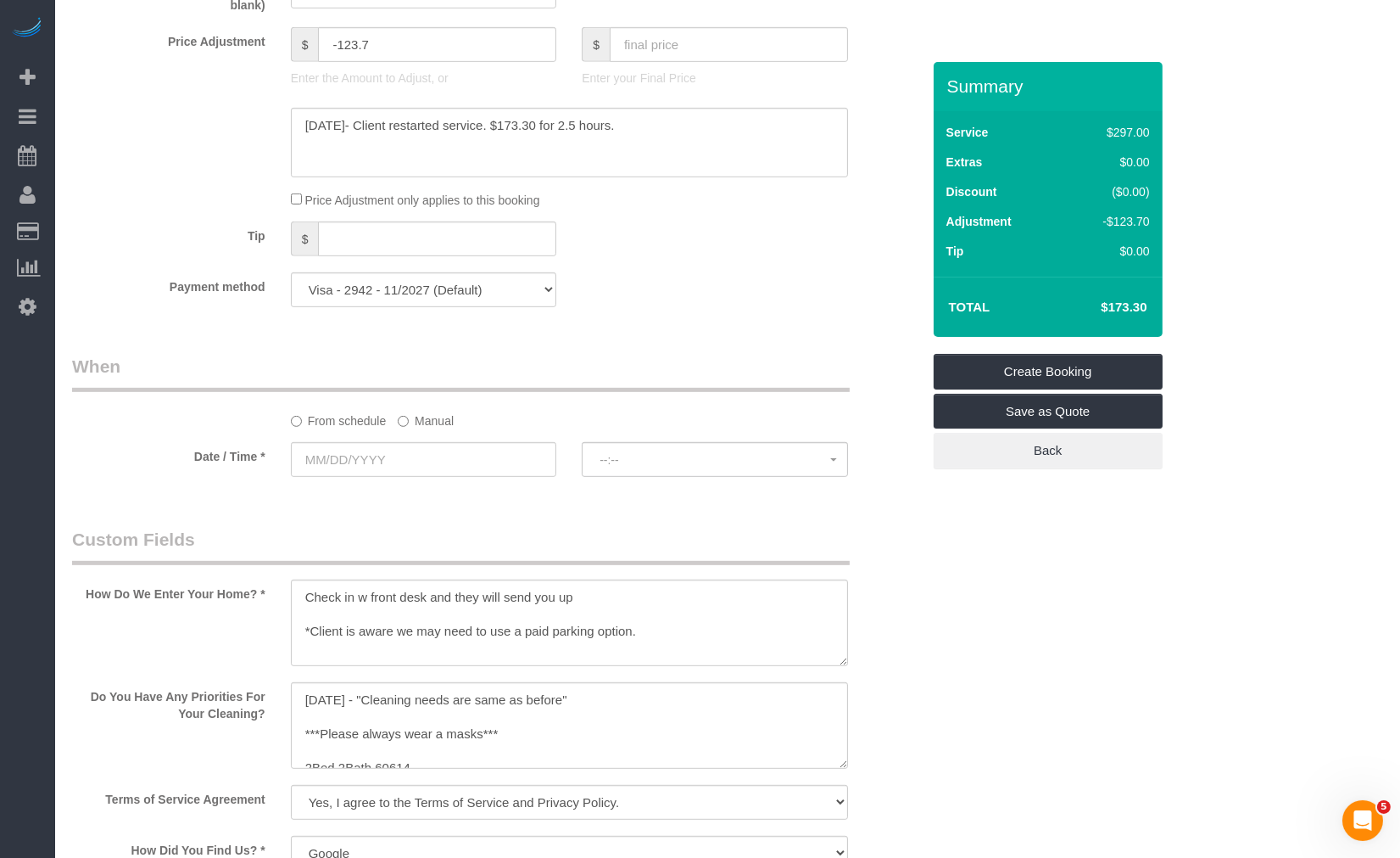
click at [410, 419] on label "Manual" at bounding box center [425, 417] width 56 height 23
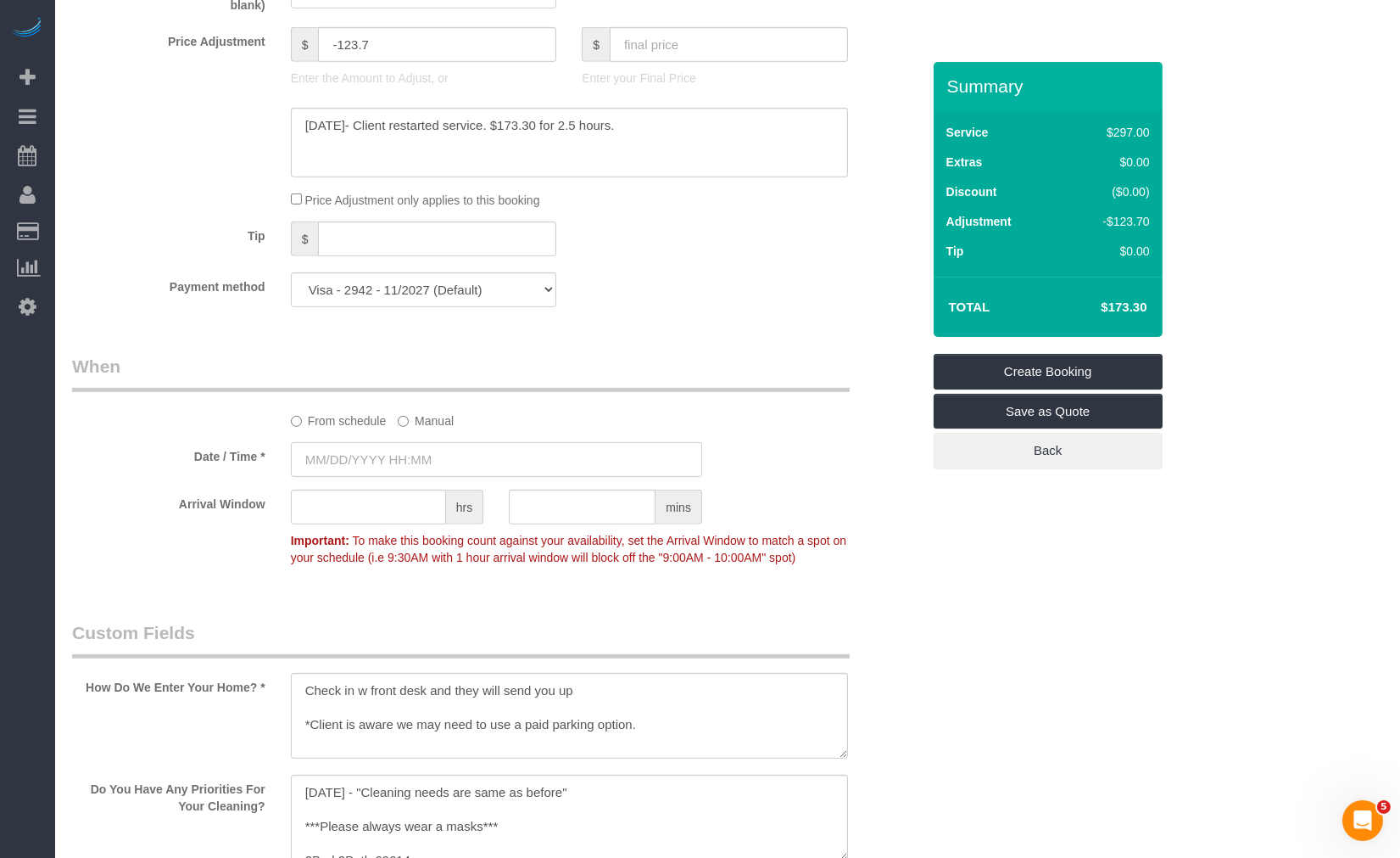
click at [428, 477] on input "text" at bounding box center [496, 459] width 411 height 35
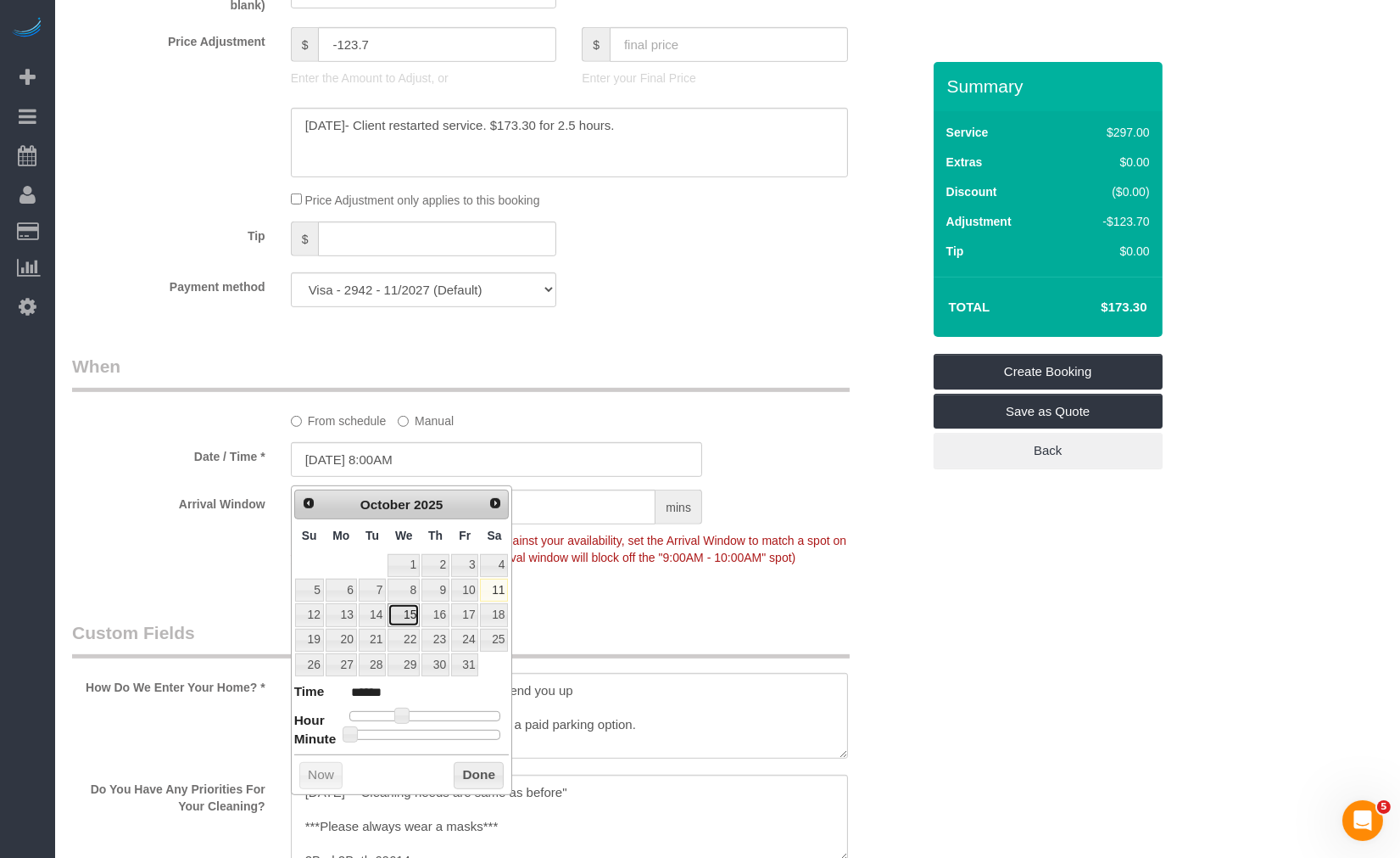
click at [409, 619] on link "15" at bounding box center [404, 614] width 32 height 23
type input "10/15/2025 9:00AM"
type input "******"
drag, startPoint x: 407, startPoint y: 715, endPoint x: 417, endPoint y: 717, distance: 10.2
click at [417, 717] on div at bounding box center [425, 715] width 152 height 10
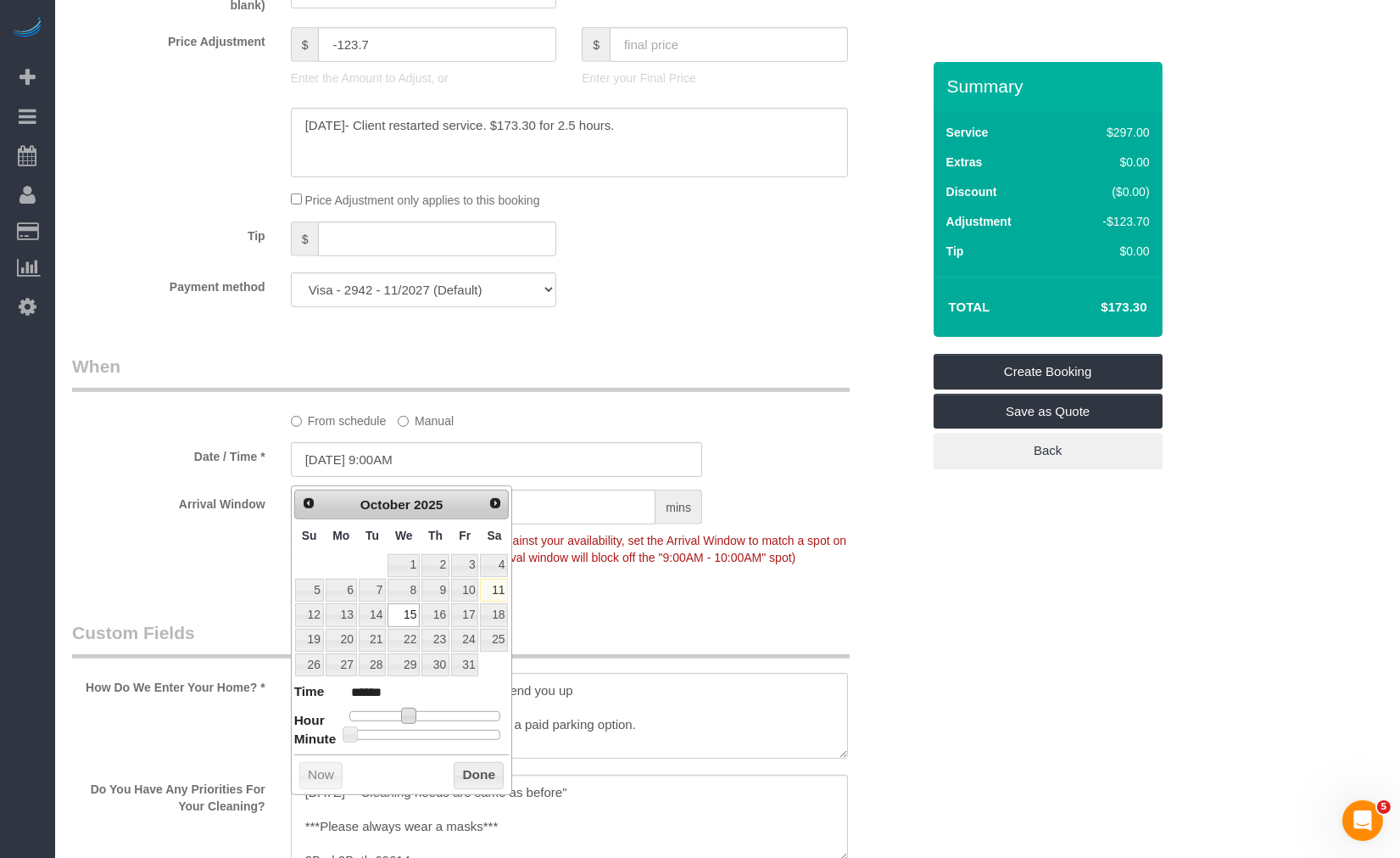
click at [464, 779] on button "Done" at bounding box center [478, 775] width 50 height 27
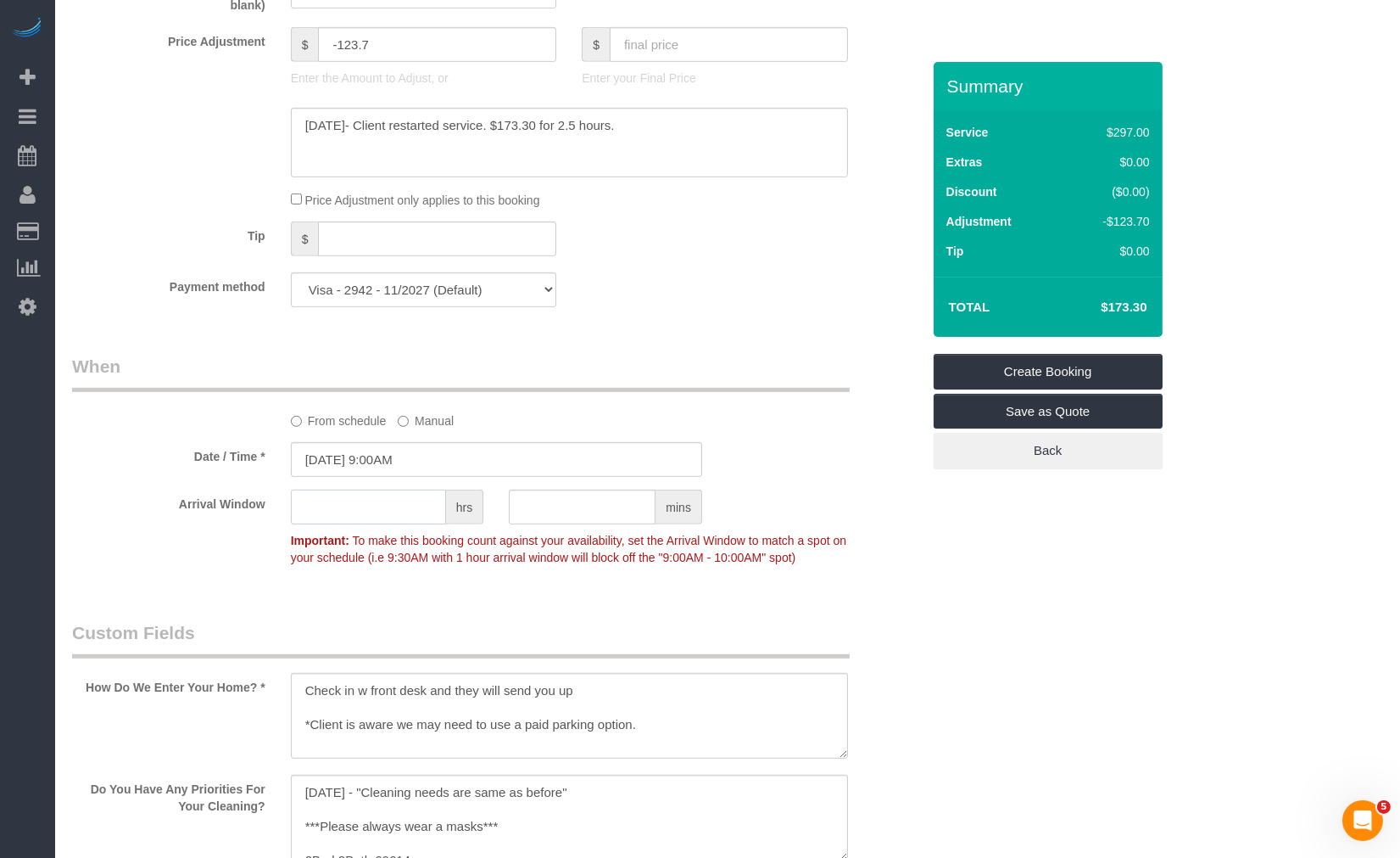
click at [383, 523] on input "text" at bounding box center [368, 507] width 155 height 35
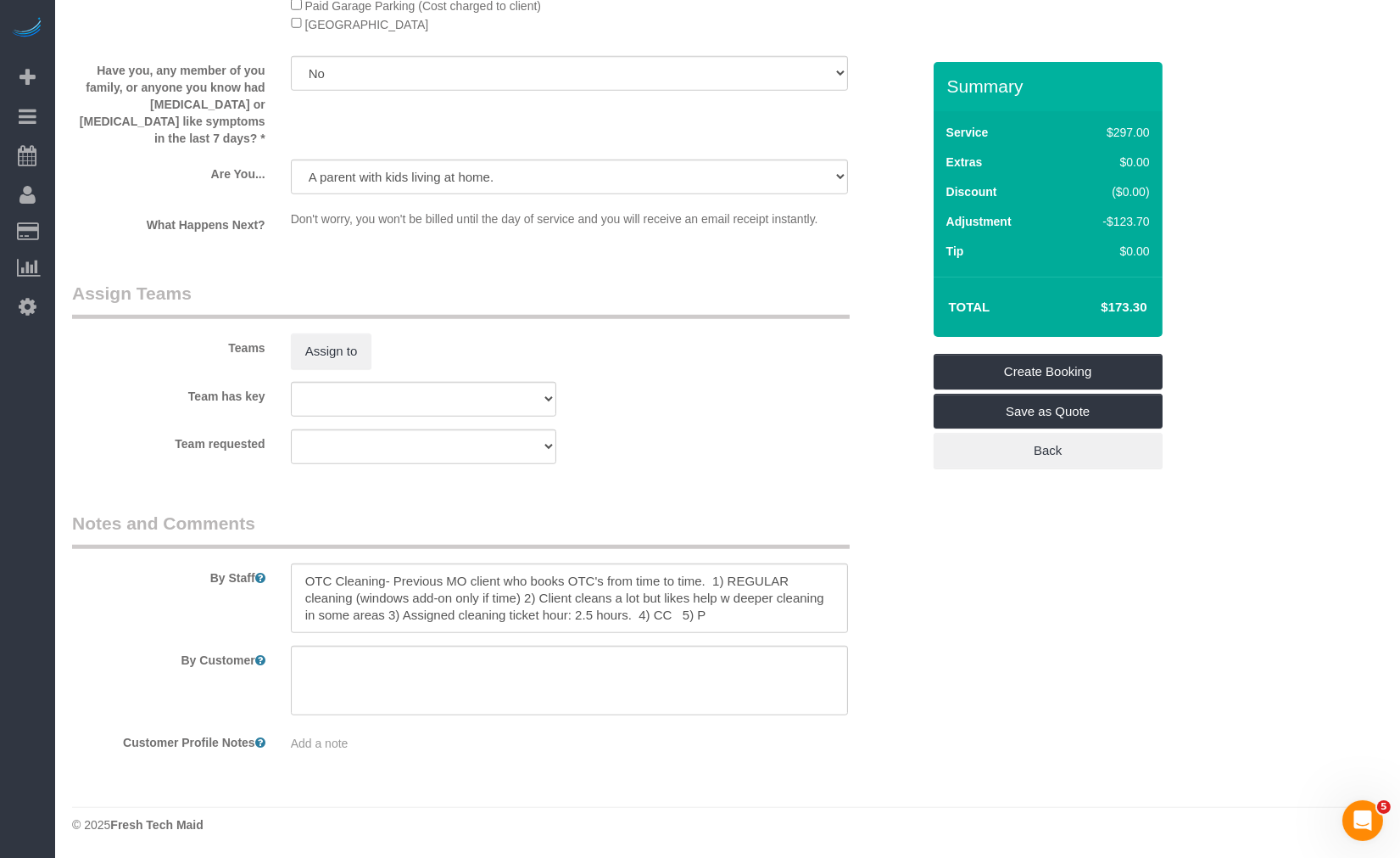
type input "1"
click at [331, 320] on div "Teams Assign to" at bounding box center [496, 324] width 874 height 88
click at [339, 341] on button "Assign to" at bounding box center [331, 351] width 81 height 36
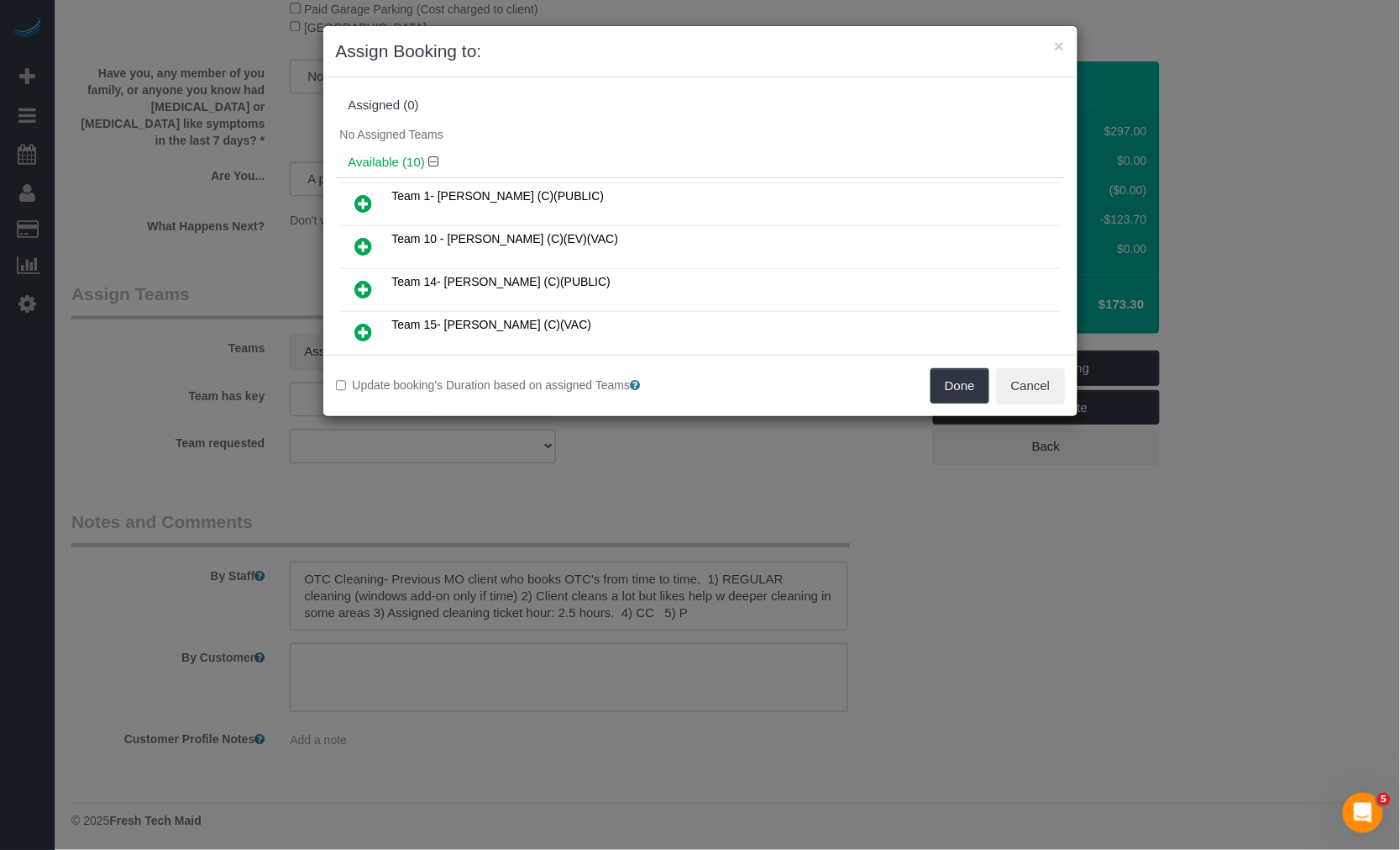
scroll to position [186, 0]
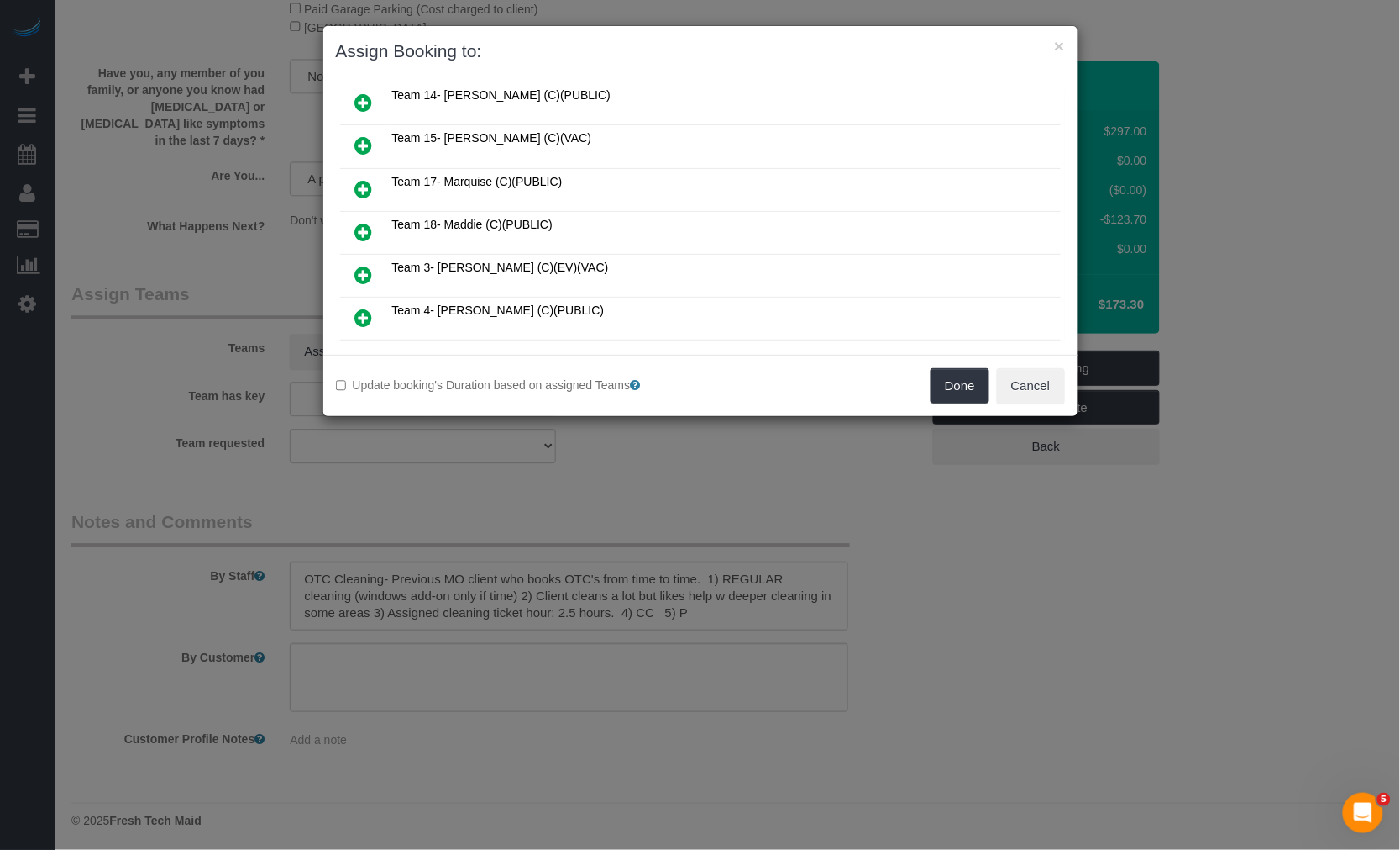
click at [363, 313] on icon at bounding box center [364, 318] width 18 height 21
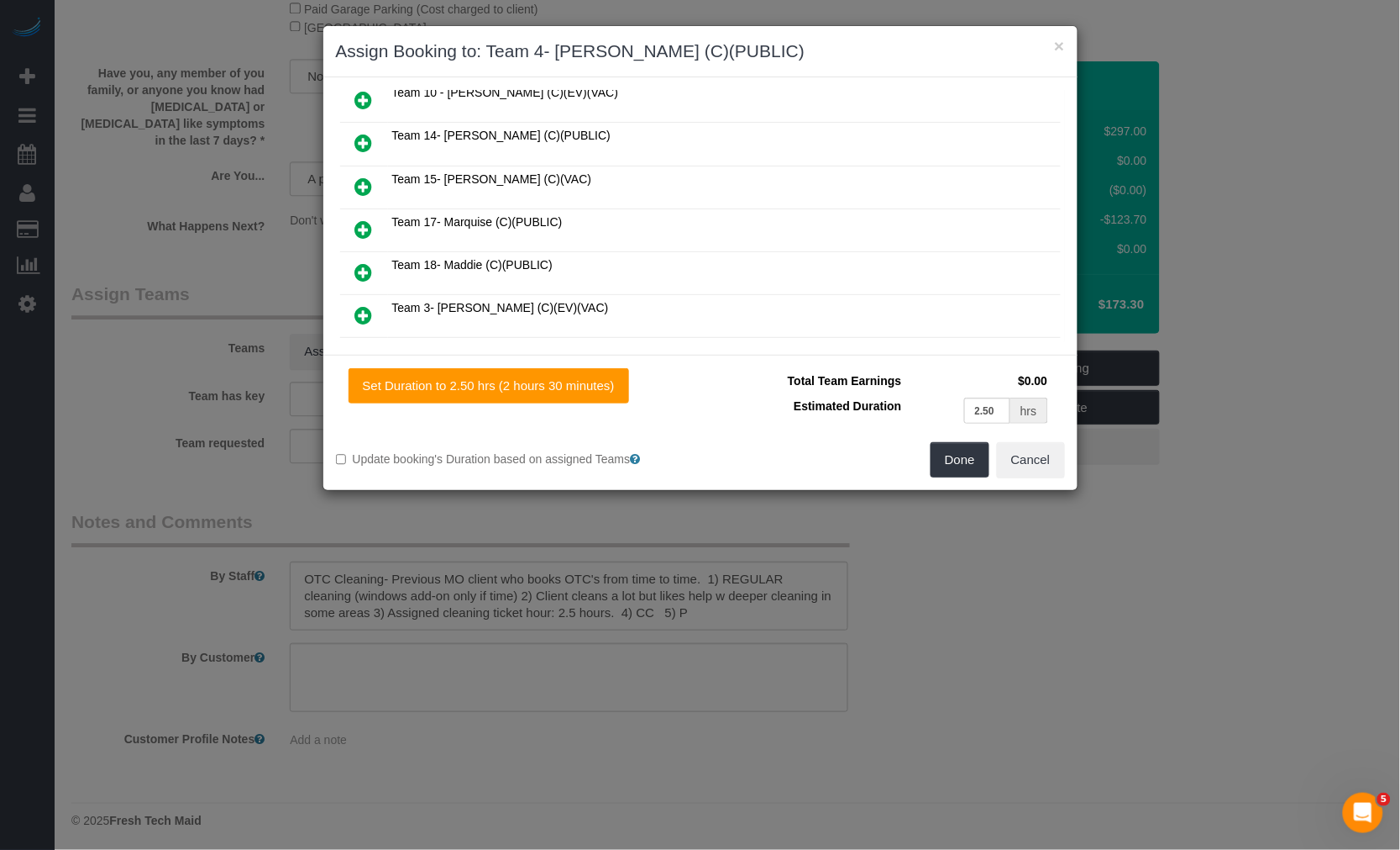
scroll to position [227, 0]
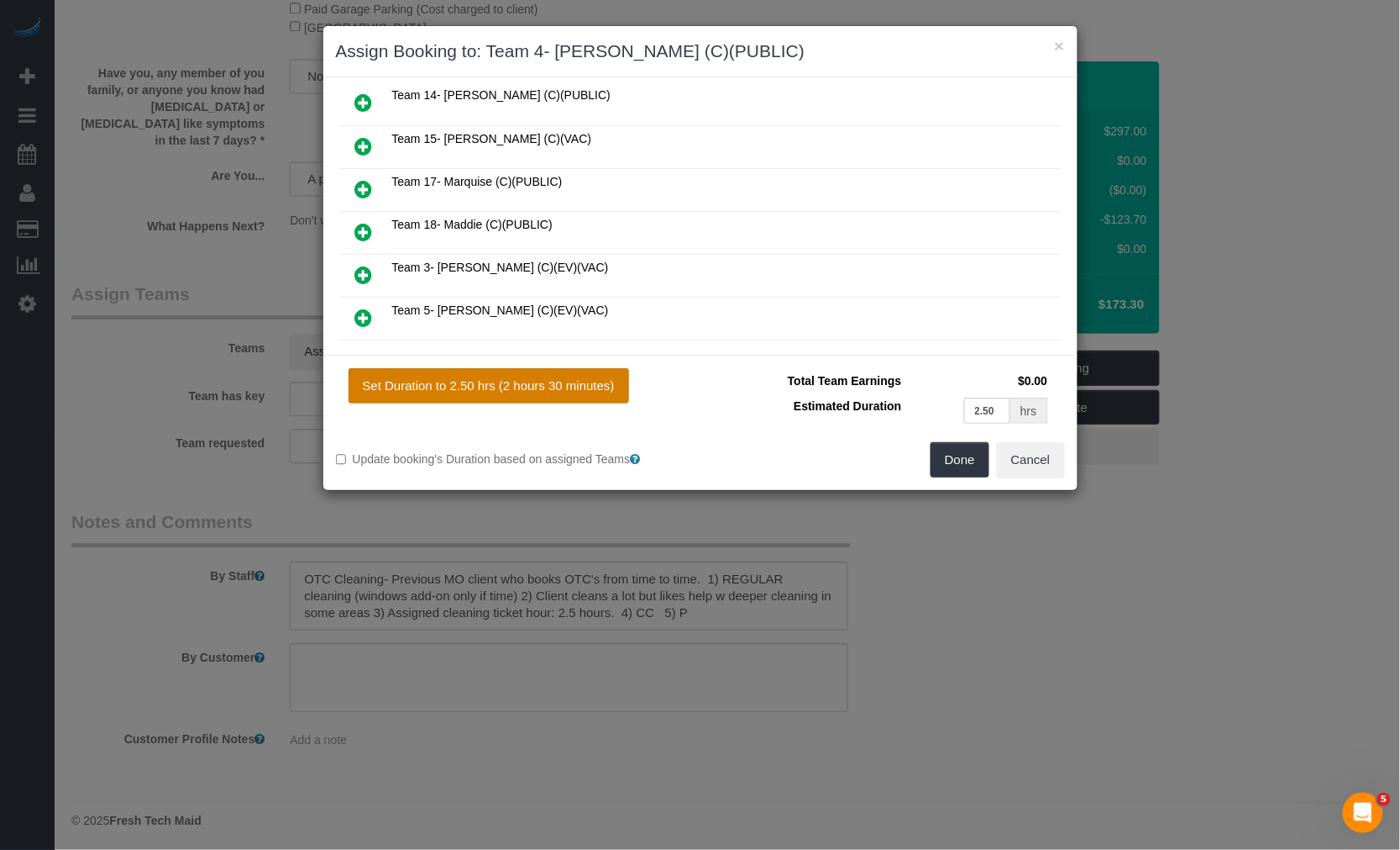
click at [617, 393] on button "Set Duration to 2.50 hrs (2 hours 30 minutes)" at bounding box center [489, 386] width 280 height 36
type input "2.50"
click at [947, 459] on button "Done" at bounding box center [960, 460] width 59 height 36
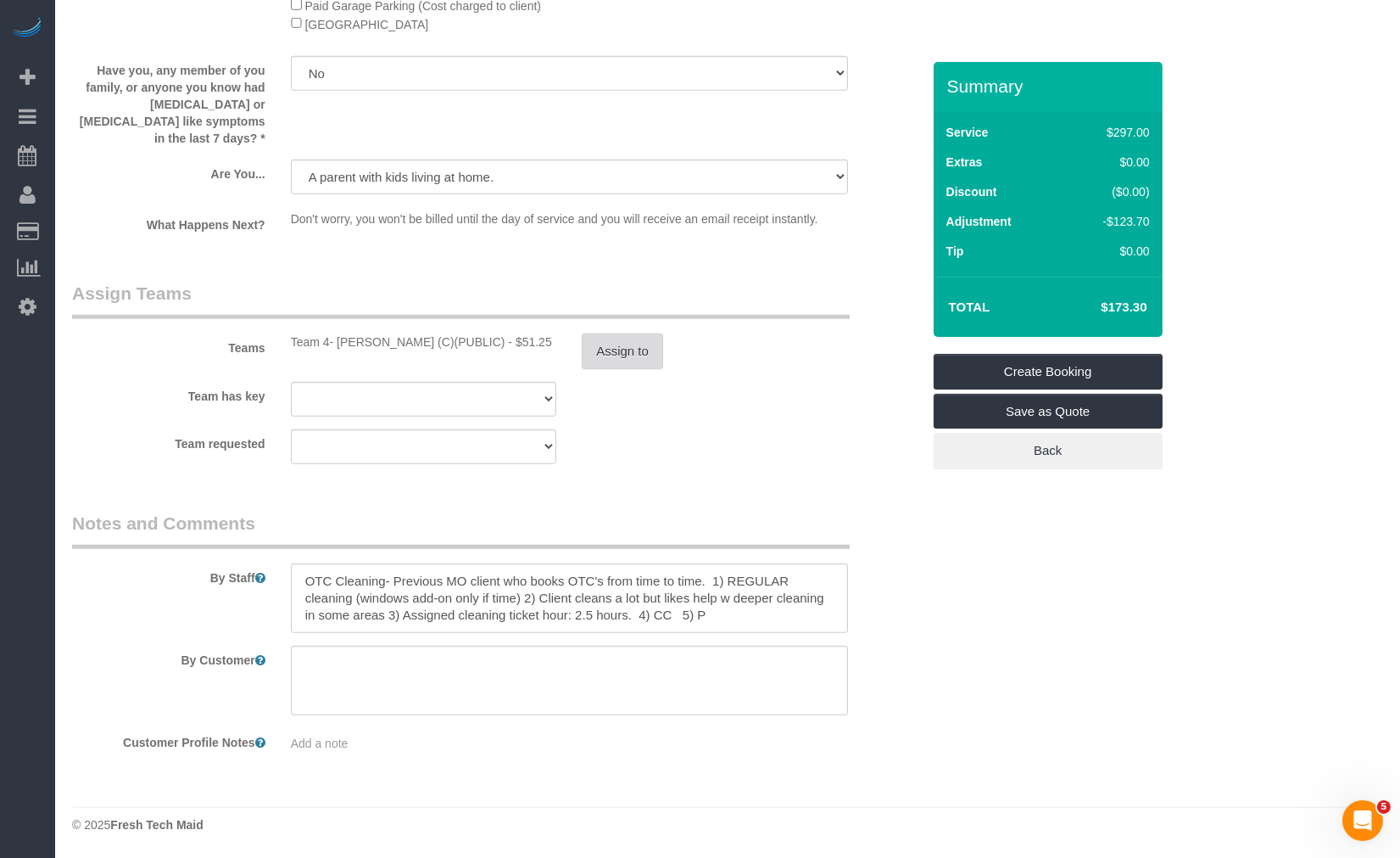
scroll to position [2800, 0]
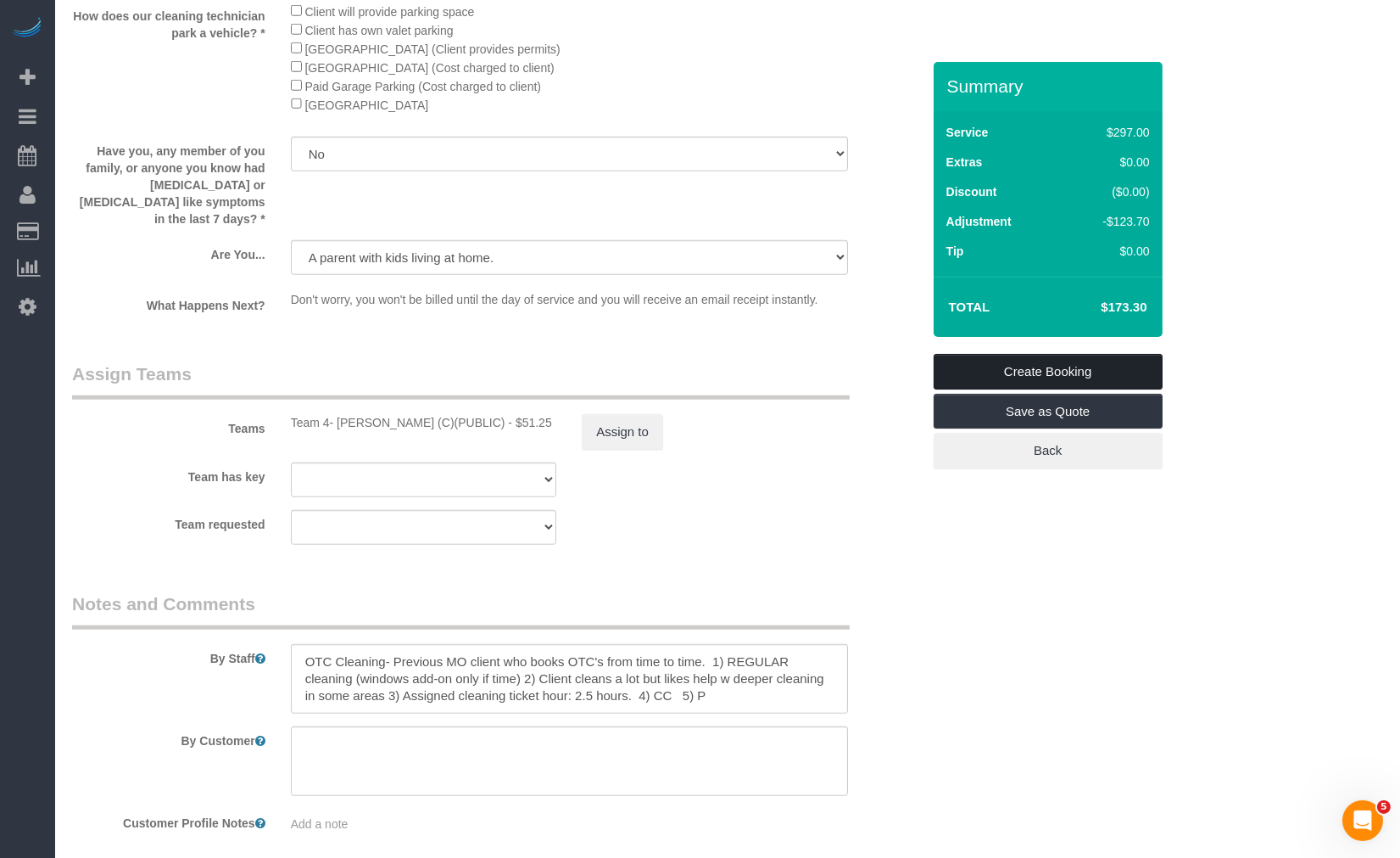
click at [1019, 379] on link "Create Booking" at bounding box center [1047, 372] width 229 height 36
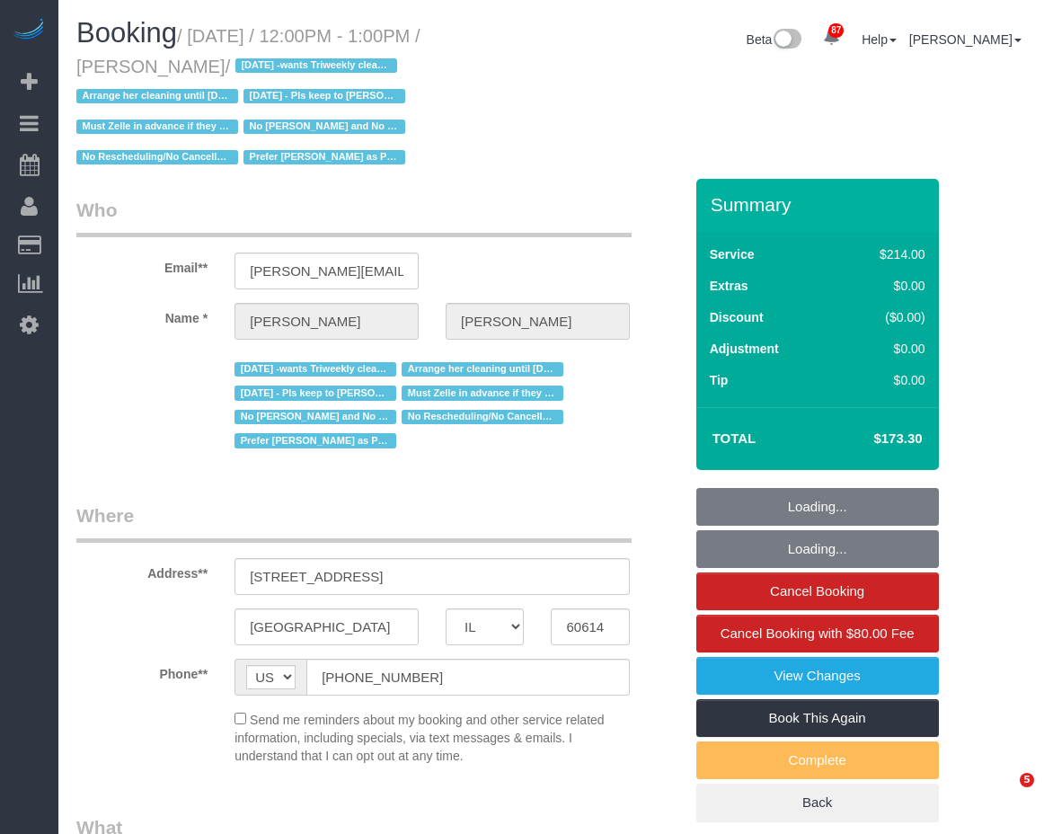
select select "IL"
select select "number:1"
select select "number:58"
select select "number:139"
select select "number:104"
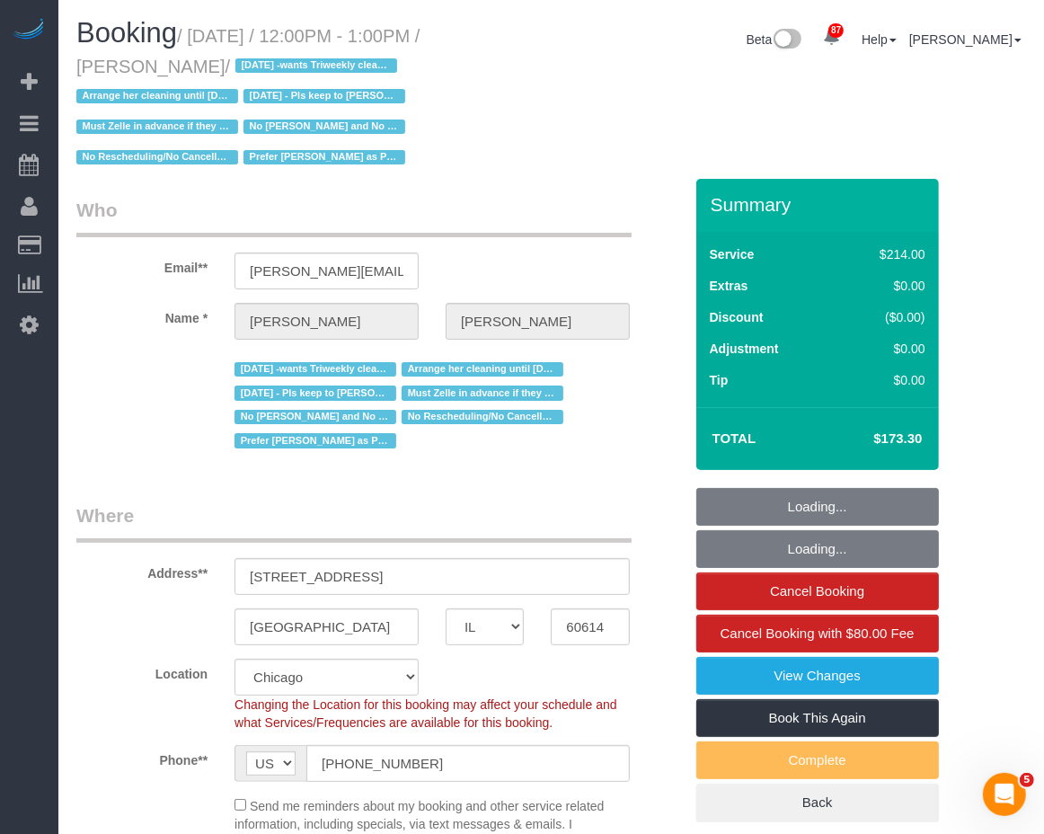
select select "object:1086"
select select "512"
select select "2"
select select "4"
select select "object:1319"
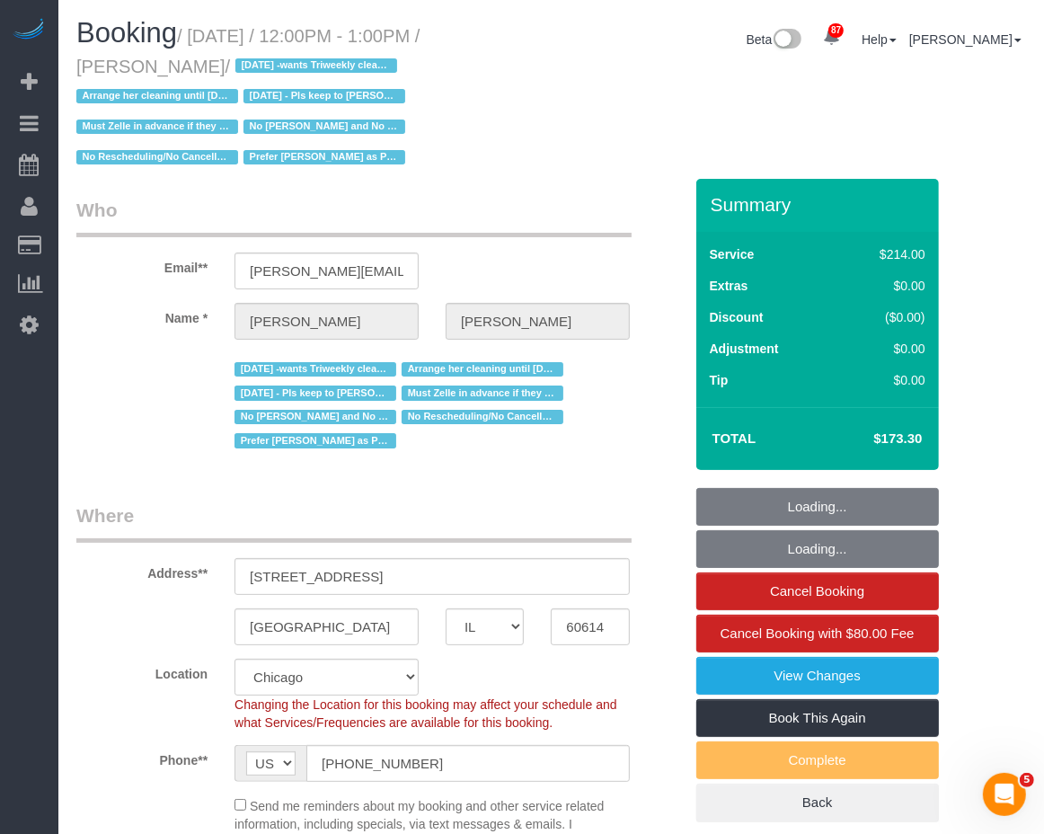
select select "2"
select select "4"
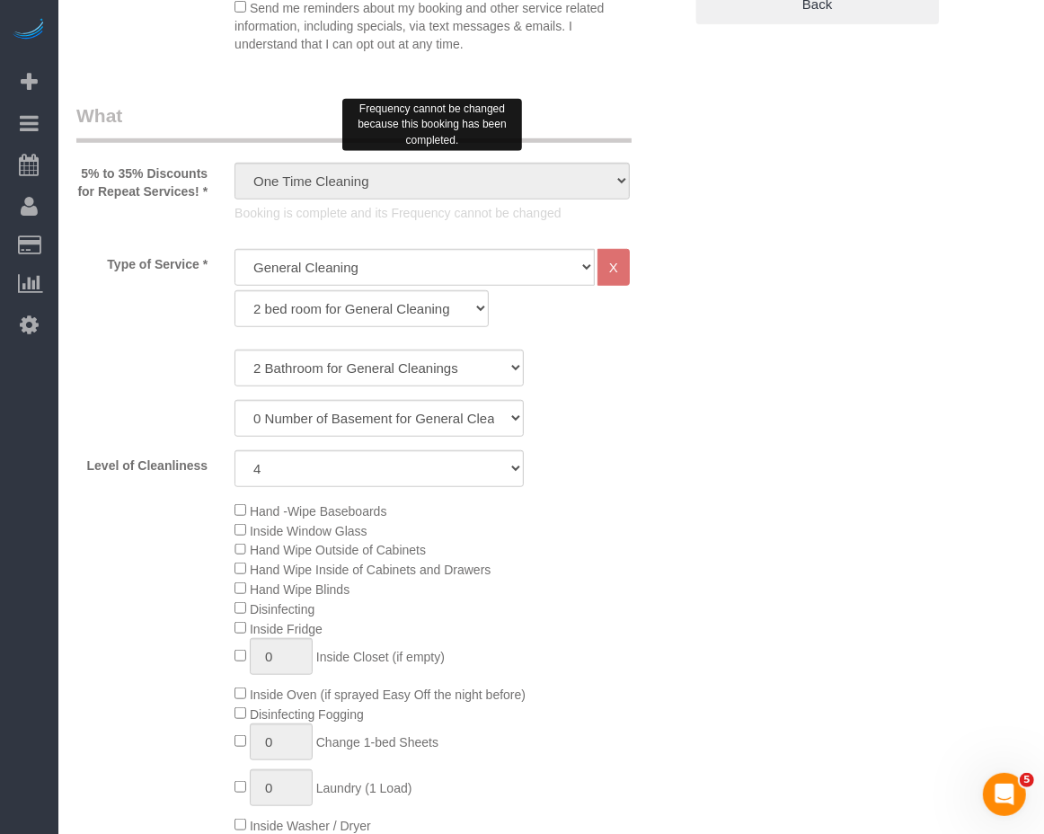
scroll to position [998, 0]
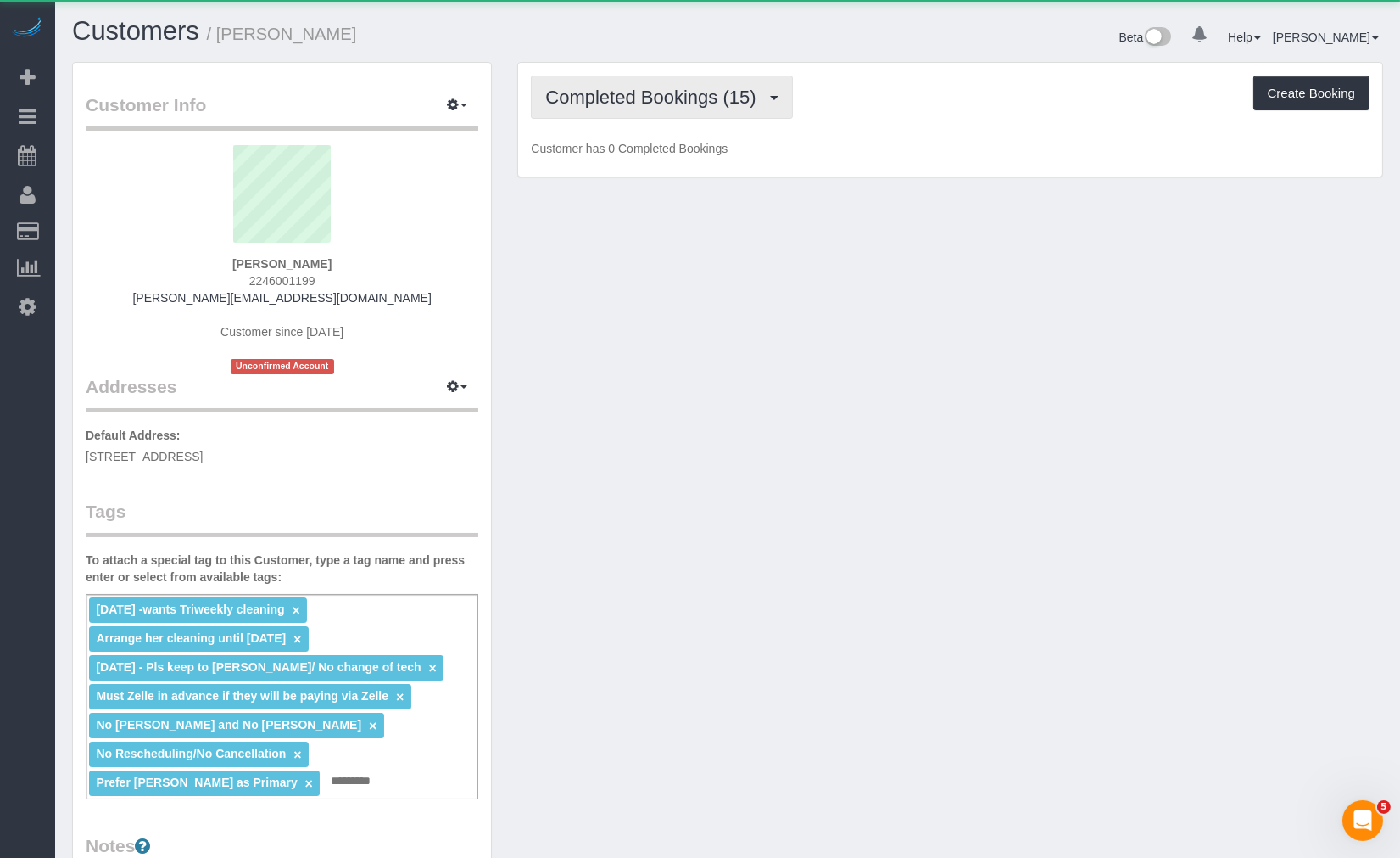
click at [717, 88] on span "Completed Bookings (15)" at bounding box center [655, 97] width 219 height 21
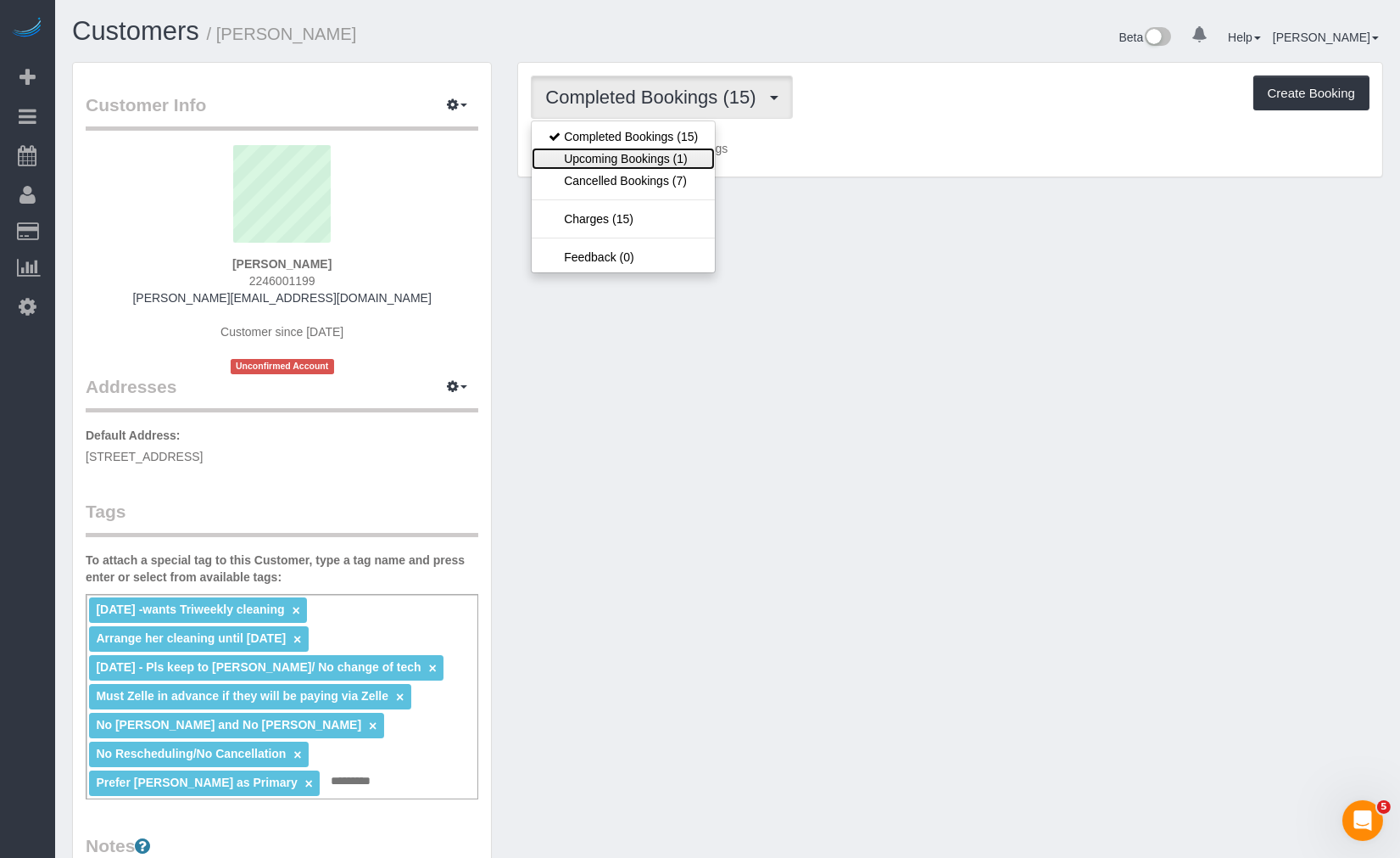
click at [676, 150] on link "Upcoming Bookings (1)" at bounding box center [623, 158] width 183 height 22
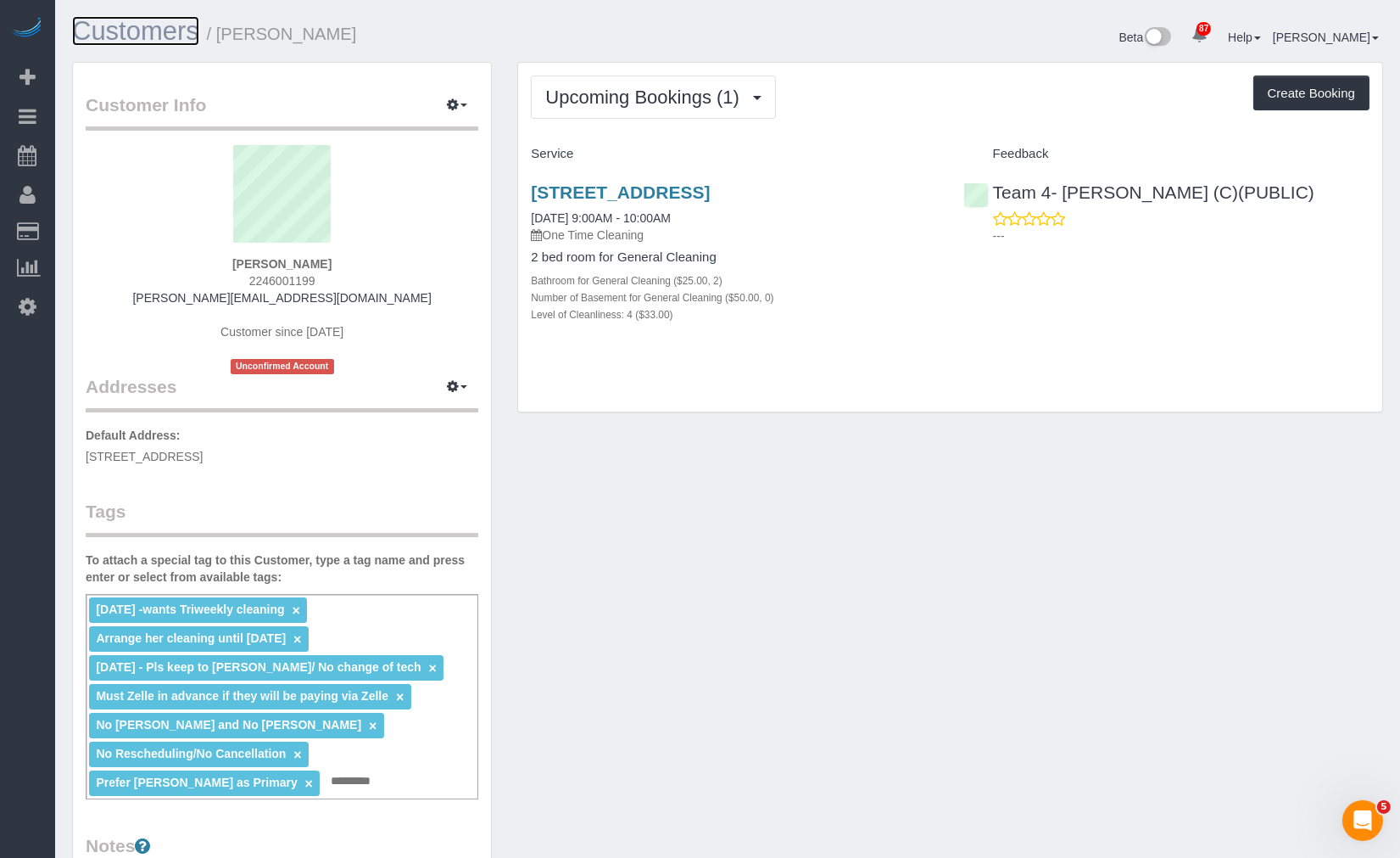
click at [173, 42] on link "Customers" at bounding box center [135, 30] width 127 height 29
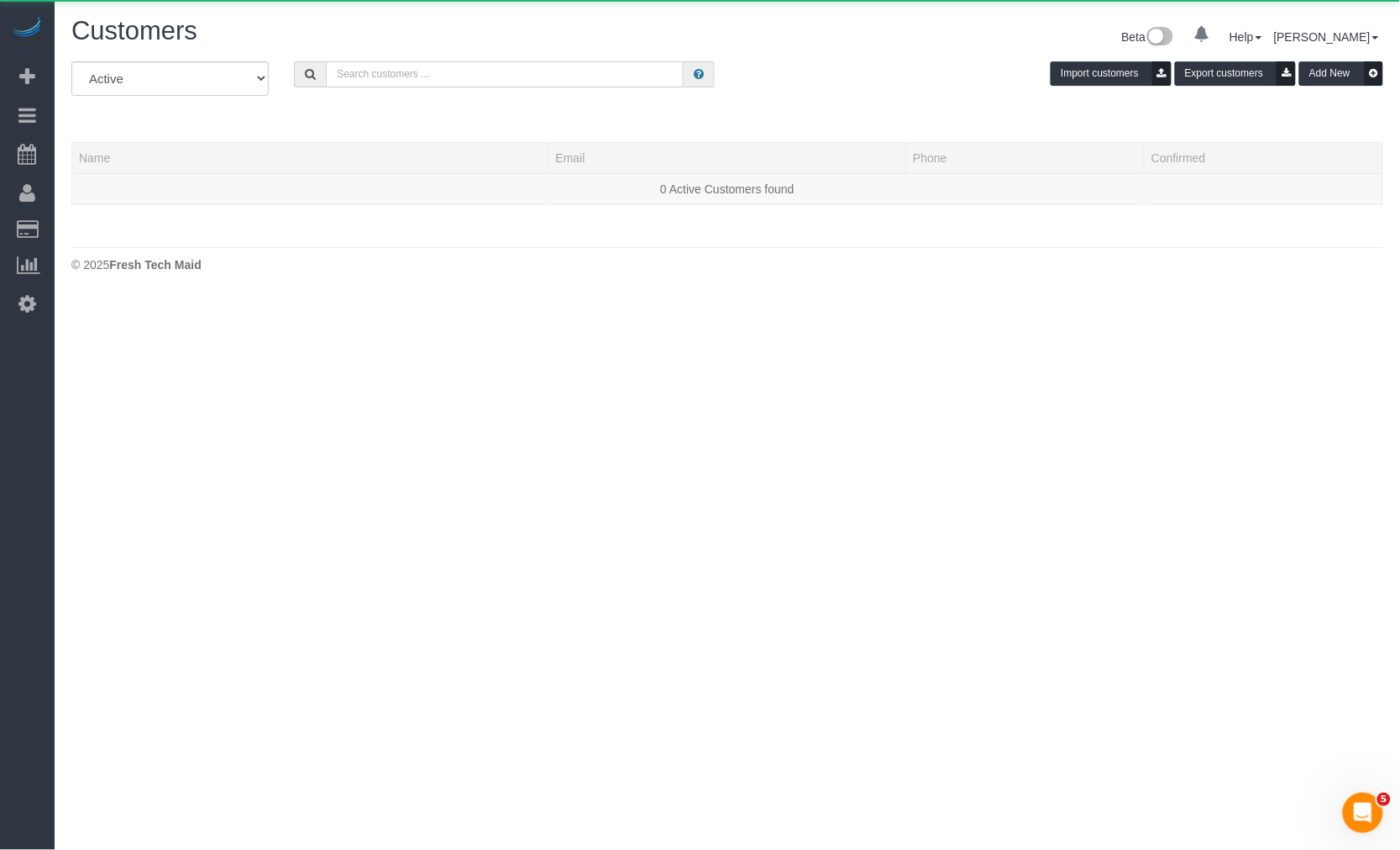
click at [481, 77] on input "text" at bounding box center [505, 75] width 358 height 26
paste input "[PERSON_NAME]"
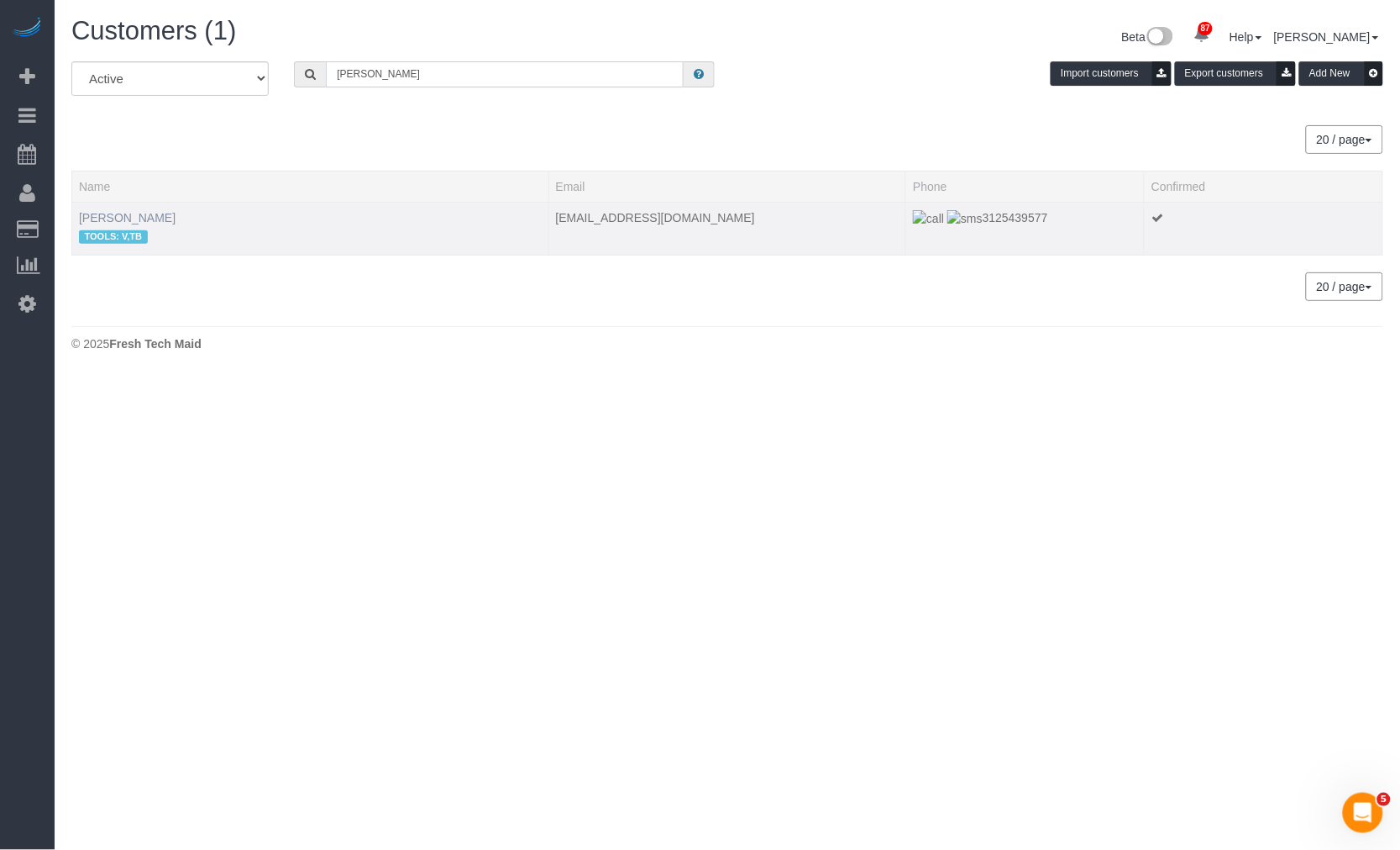
type input "[PERSON_NAME]"
click at [112, 213] on link "[PERSON_NAME]" at bounding box center [126, 218] width 96 height 13
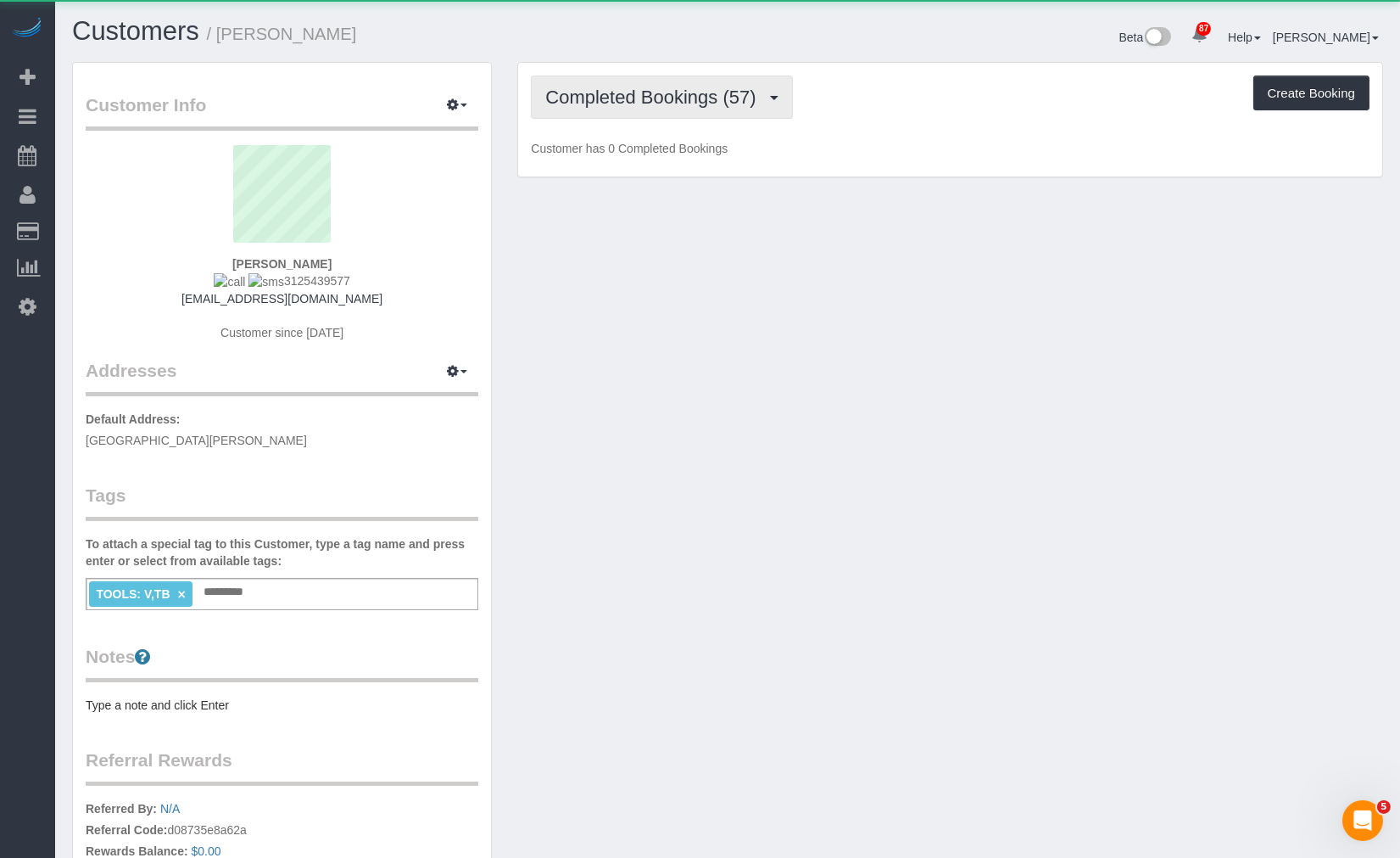
click at [638, 104] on span "Completed Bookings (57)" at bounding box center [655, 97] width 219 height 21
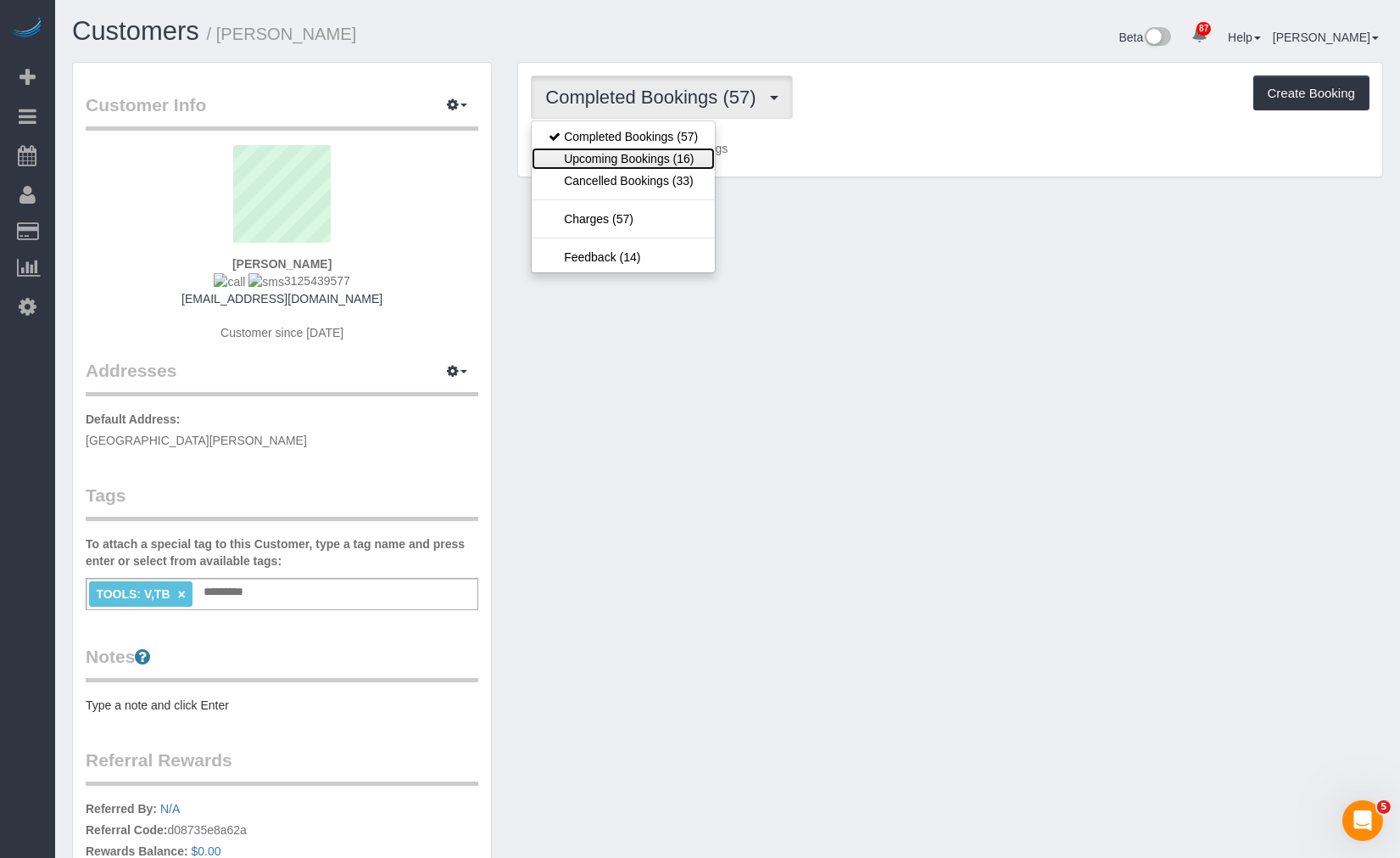
click at [623, 163] on link "Upcoming Bookings (16)" at bounding box center [623, 158] width 183 height 22
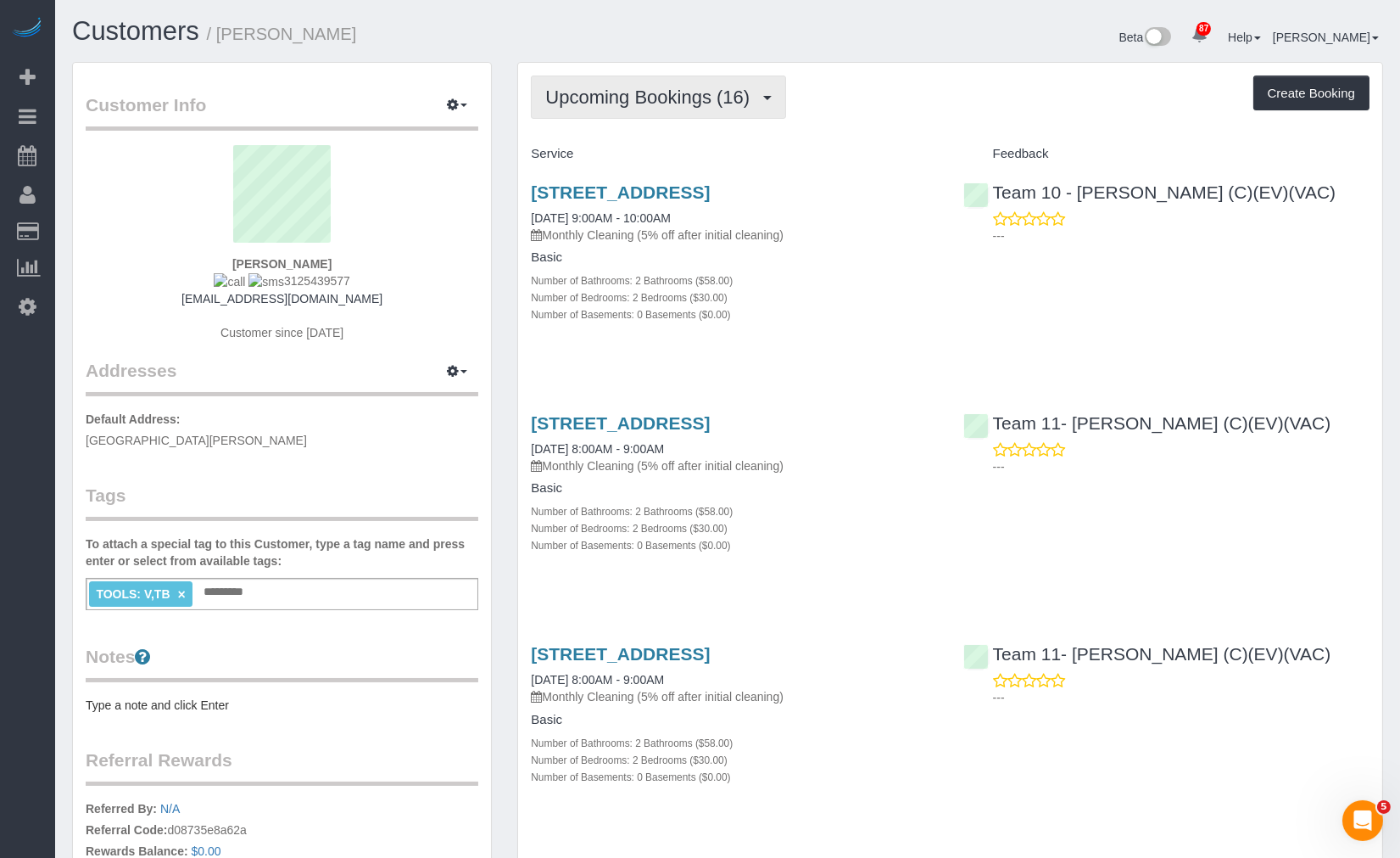
click at [682, 88] on span "Upcoming Bookings (16)" at bounding box center [652, 97] width 213 height 21
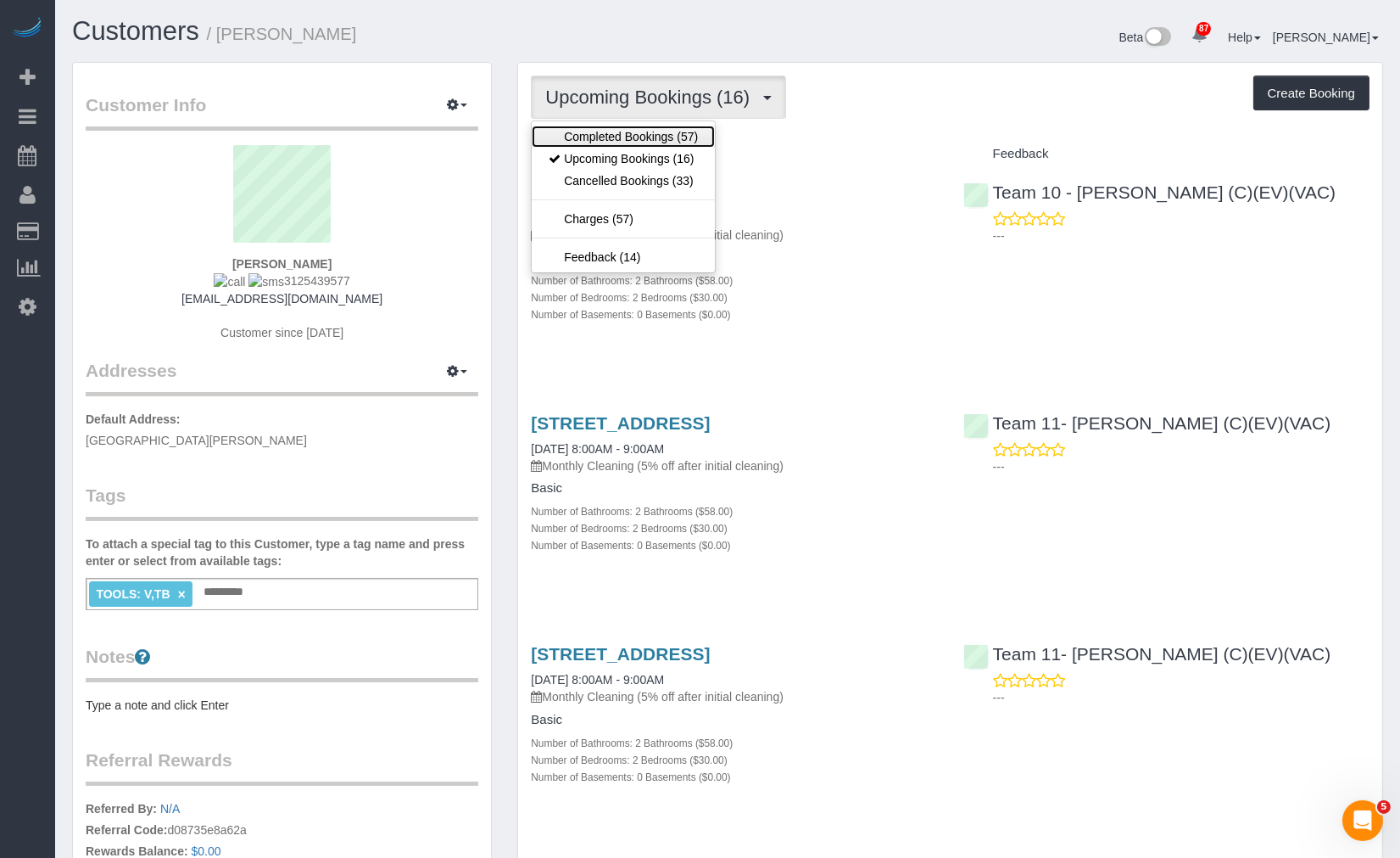
click at [648, 138] on link "Completed Bookings (57)" at bounding box center [623, 136] width 183 height 22
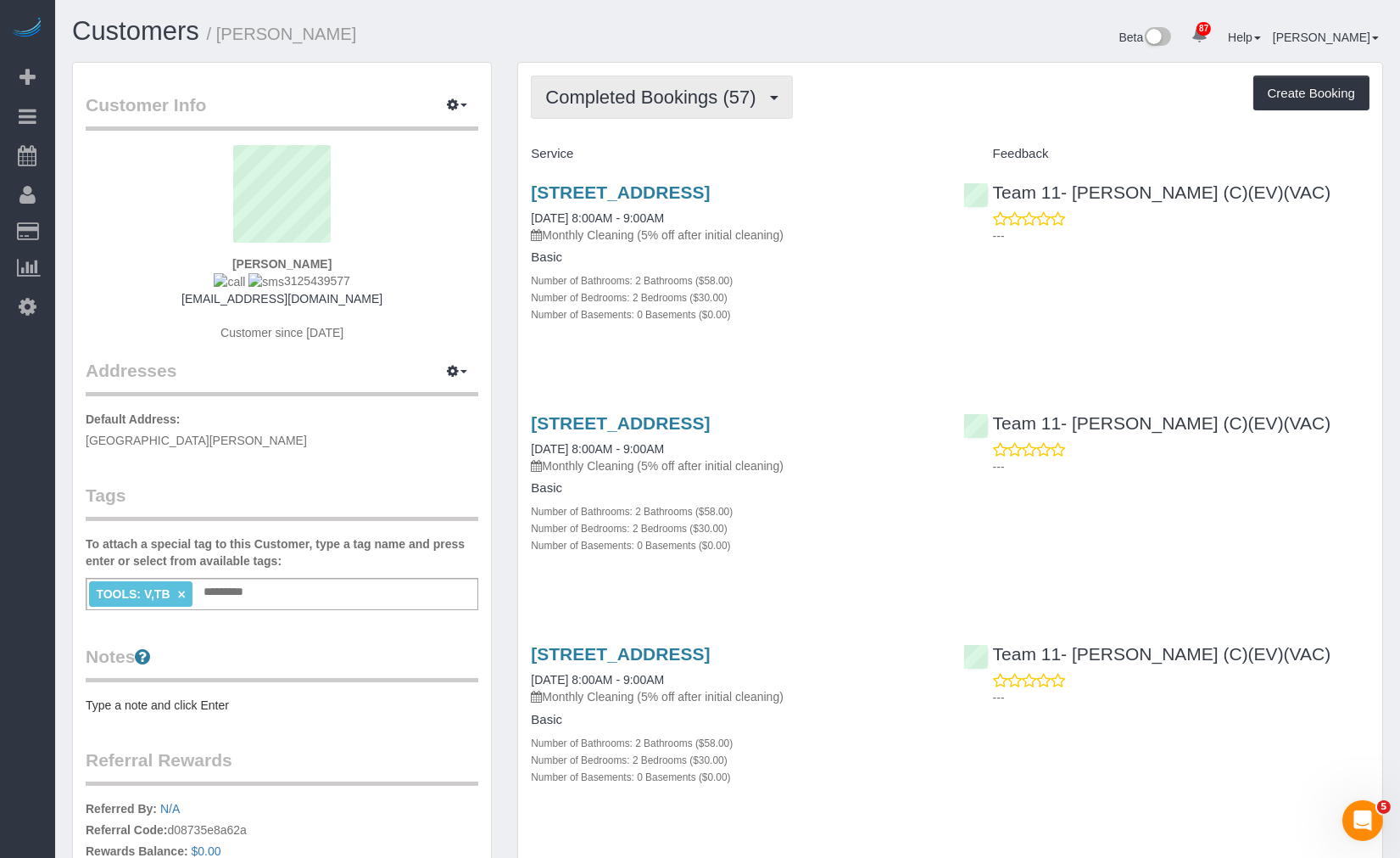
click at [705, 97] on span "Completed Bookings (57)" at bounding box center [655, 97] width 219 height 21
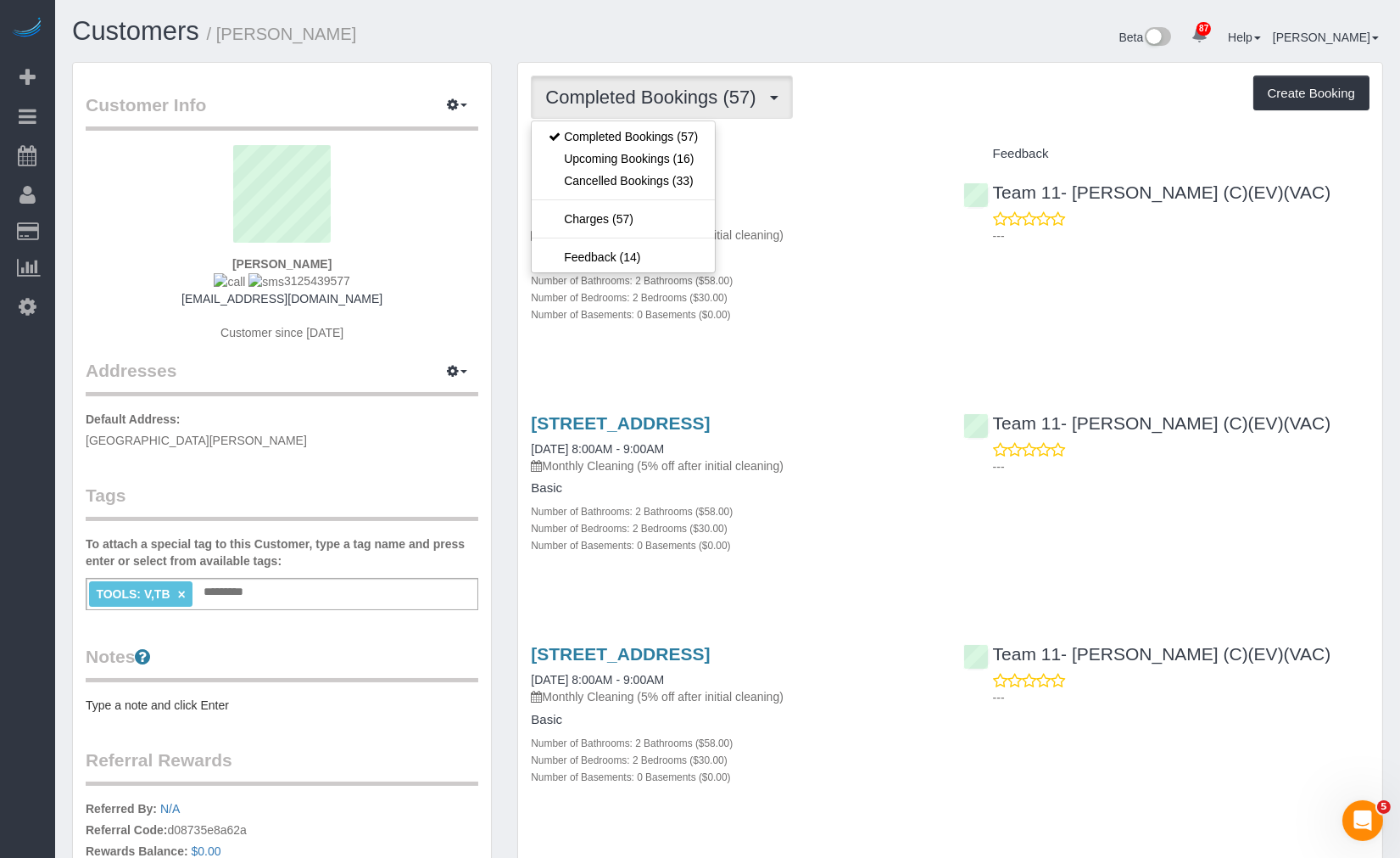
click at [859, 89] on div "Completed Bookings (57) Completed Bookings (57) Upcoming Bookings (16) Cancelle…" at bounding box center [950, 97] width 839 height 43
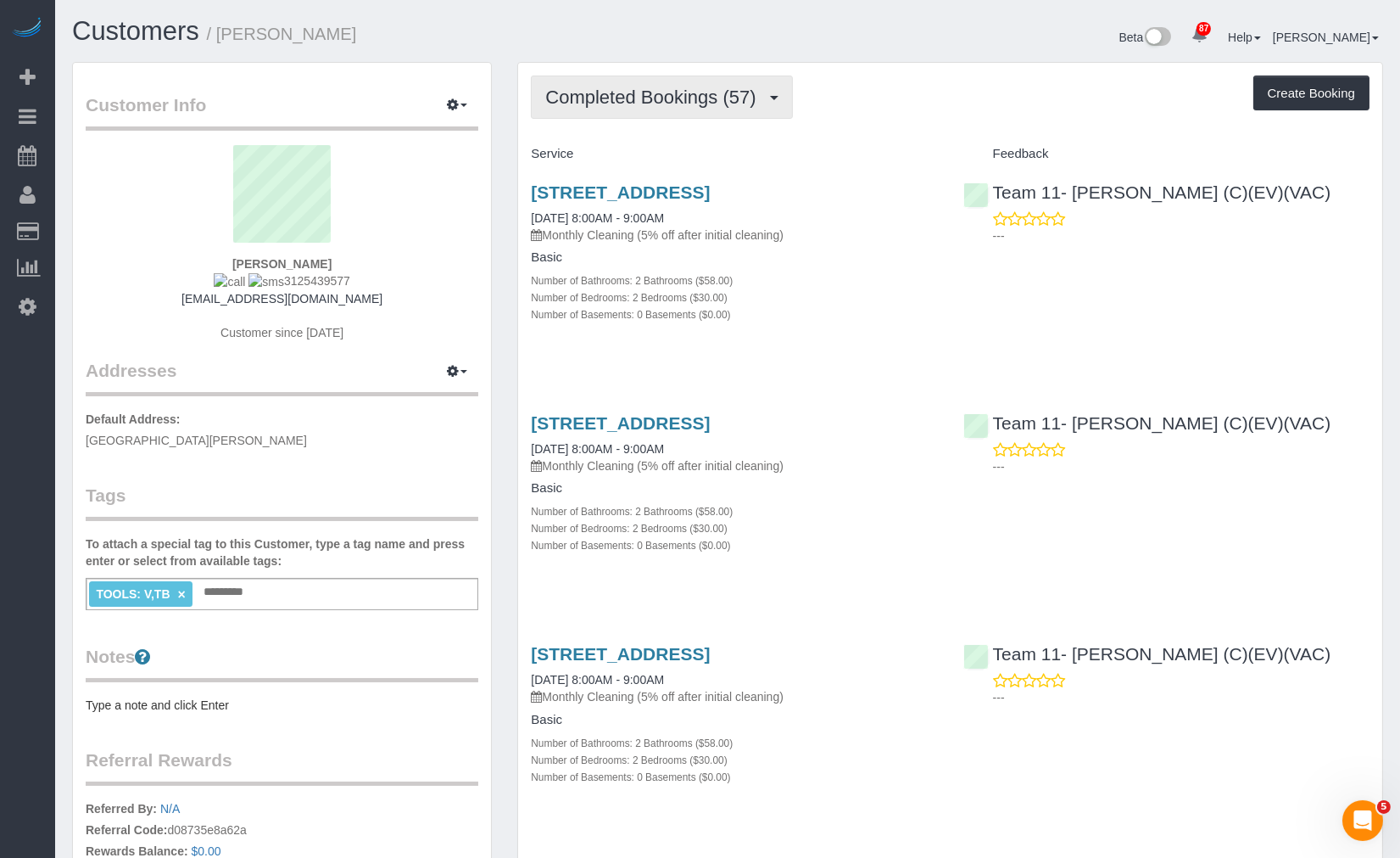
click at [747, 89] on span "Completed Bookings (57)" at bounding box center [655, 97] width 219 height 21
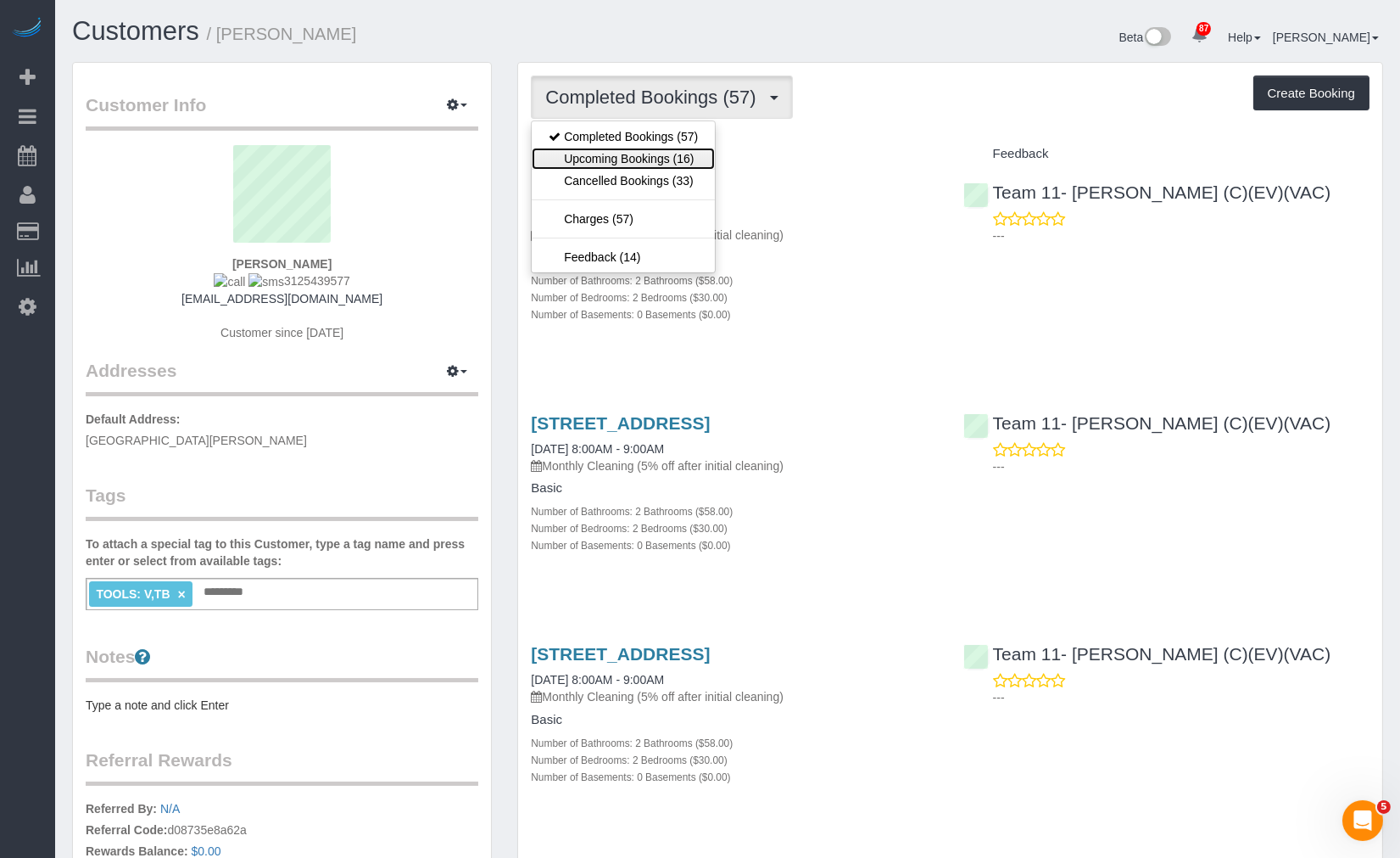
click at [699, 154] on link "Upcoming Bookings (16)" at bounding box center [623, 158] width 183 height 22
